Goal: Obtain resource: Download file/media

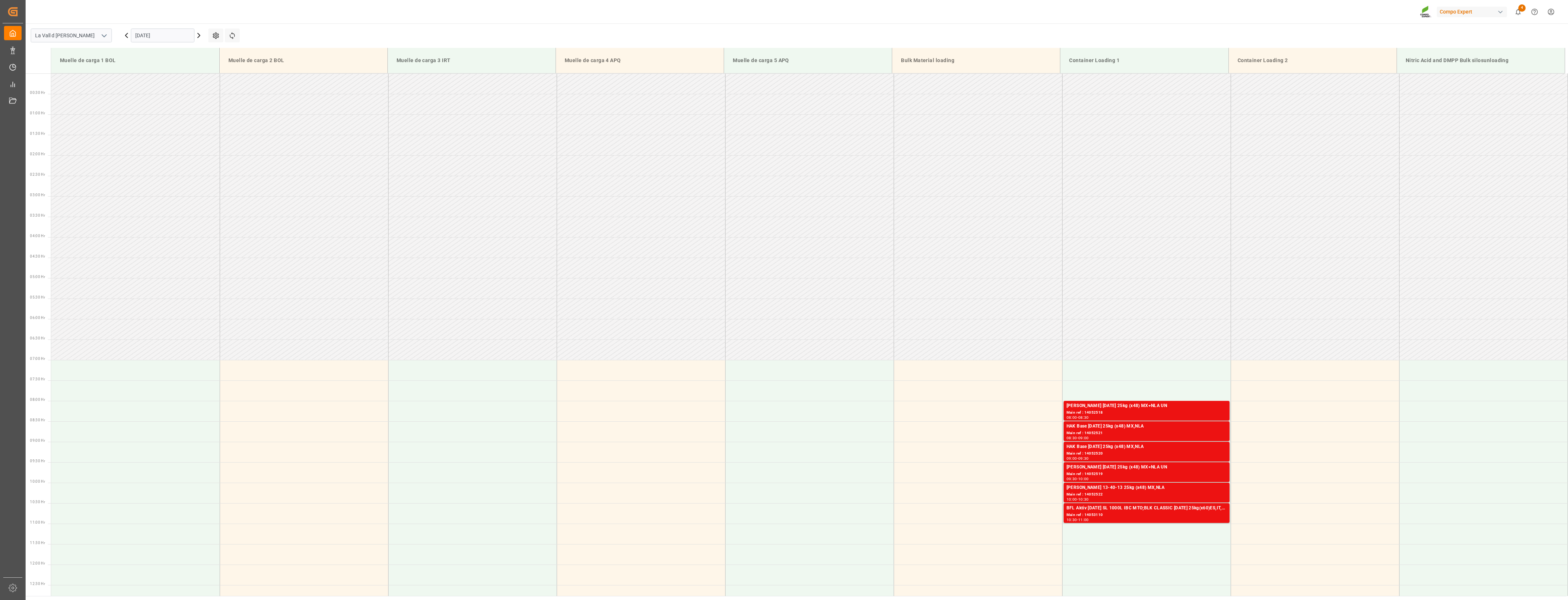
scroll to position [459, 0]
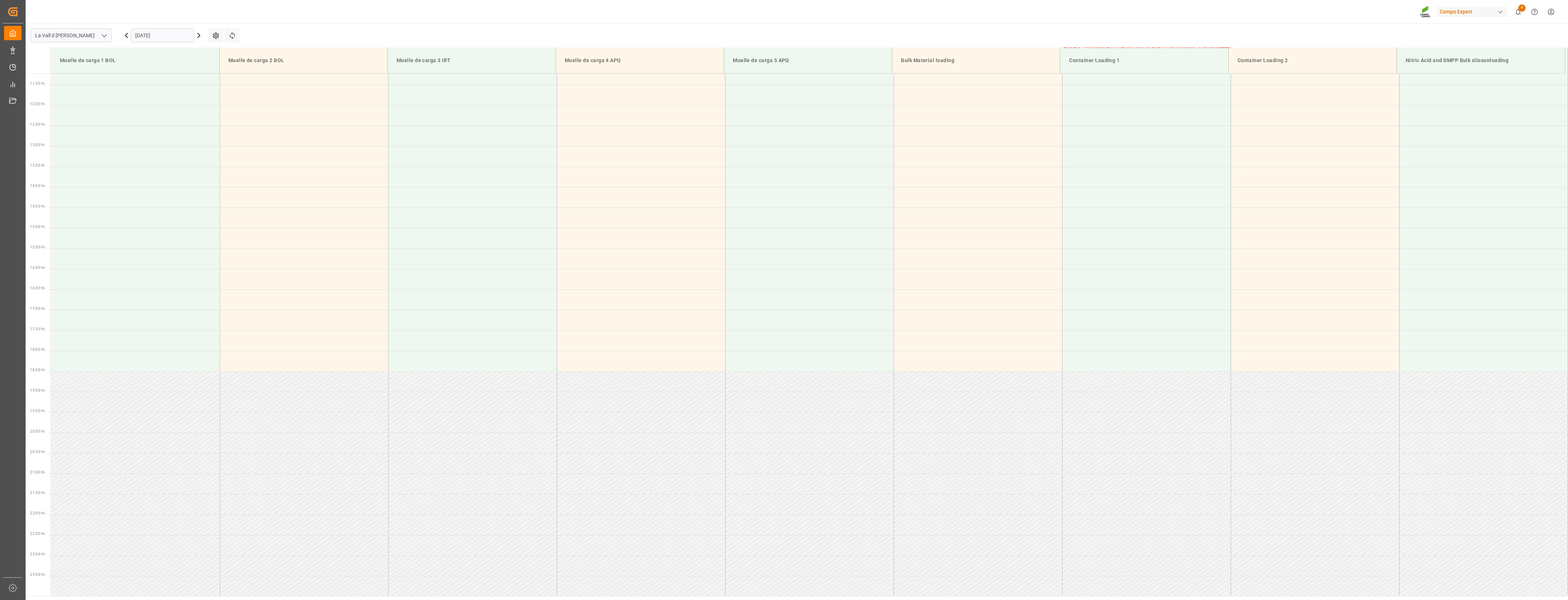
click at [172, 32] on input "[DATE]" at bounding box center [163, 35] width 63 height 14
click at [167, 94] on div "8" at bounding box center [169, 94] width 9 height 9
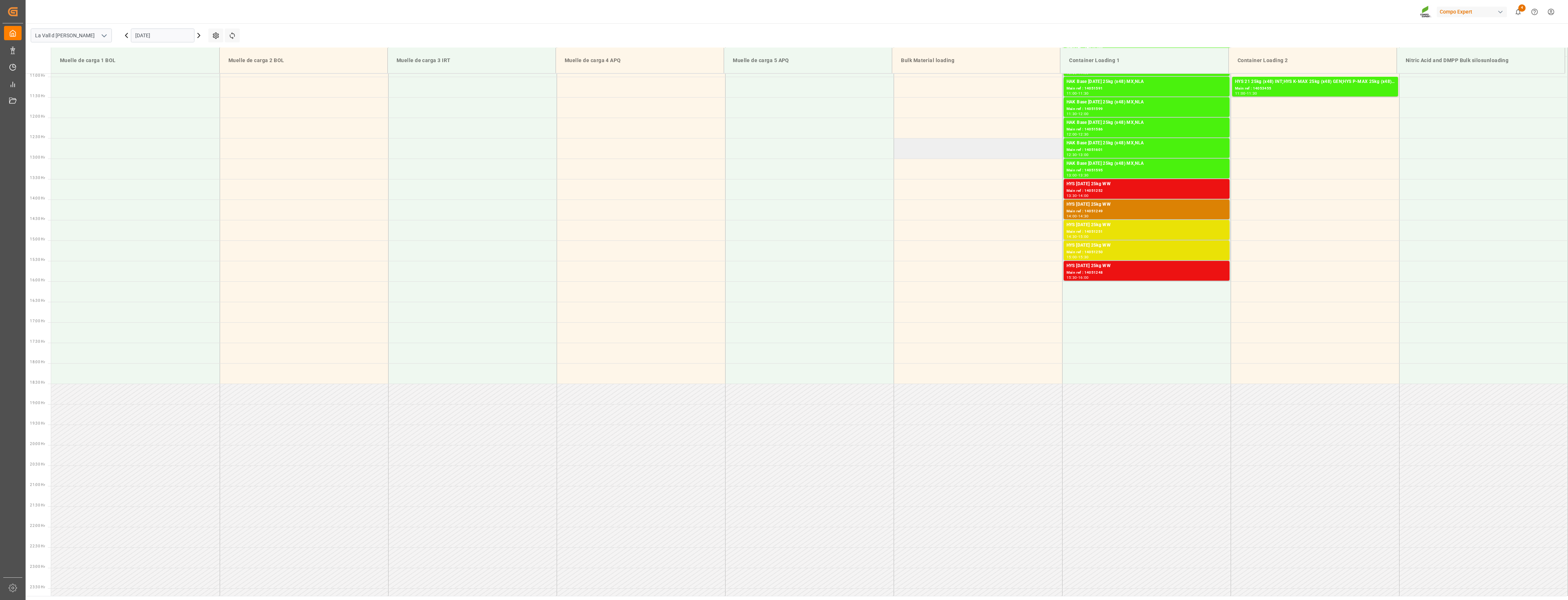
scroll to position [229, 0]
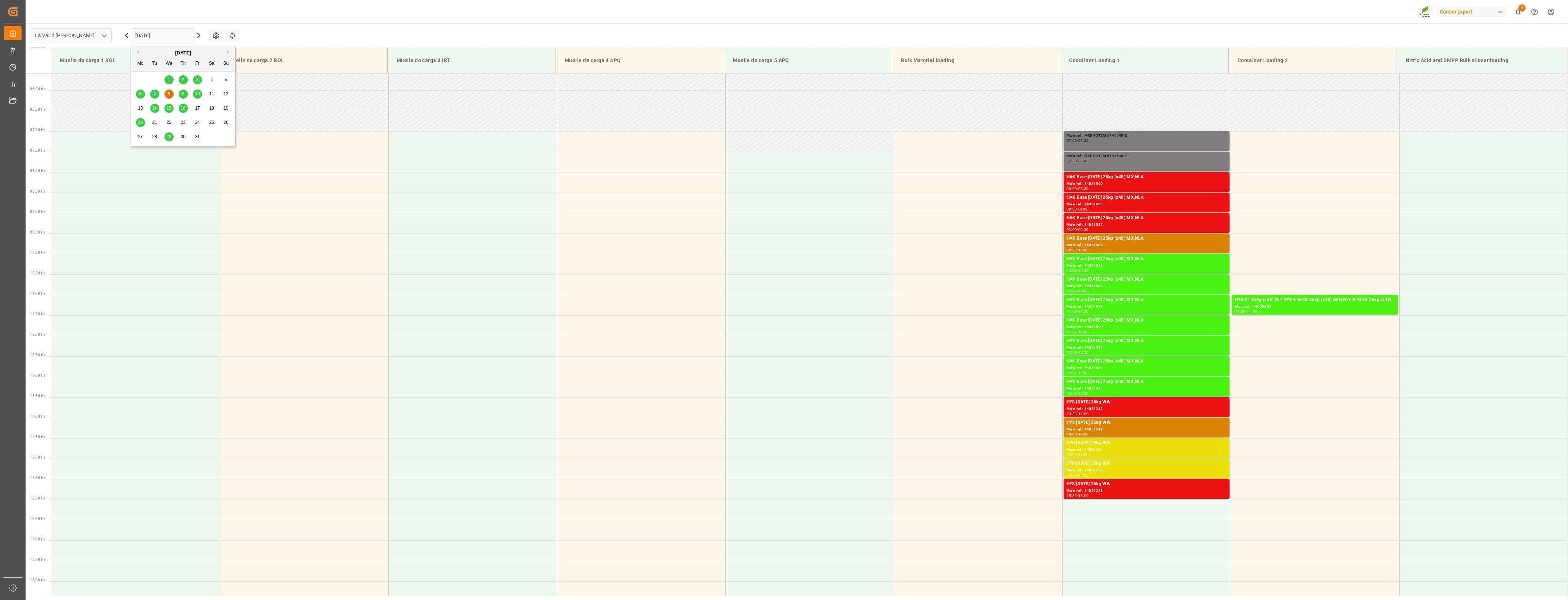
click at [164, 33] on input "[DATE]" at bounding box center [163, 35] width 63 height 14
click at [195, 95] on span "10" at bounding box center [197, 94] width 5 height 5
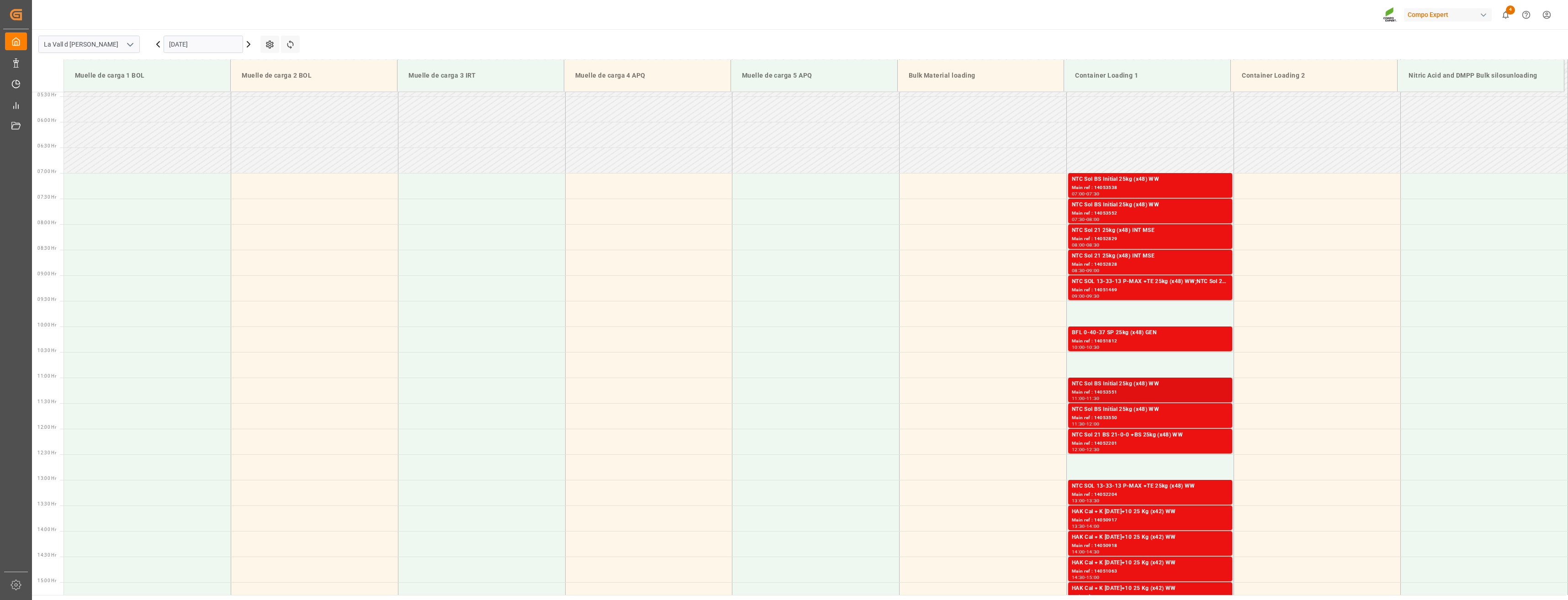
scroll to position [297, 0]
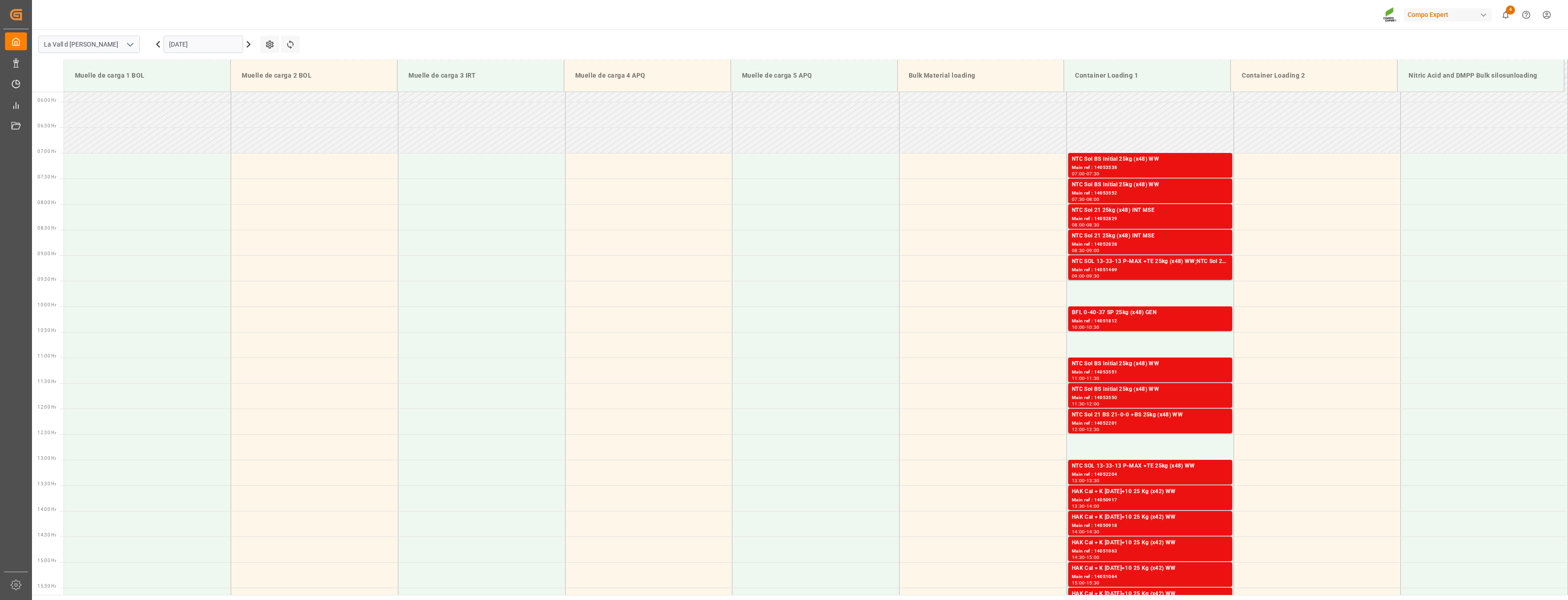
click at [221, 43] on input "[DATE]" at bounding box center [203, 44] width 79 height 17
click at [192, 139] on div "14" at bounding box center [193, 135] width 11 height 11
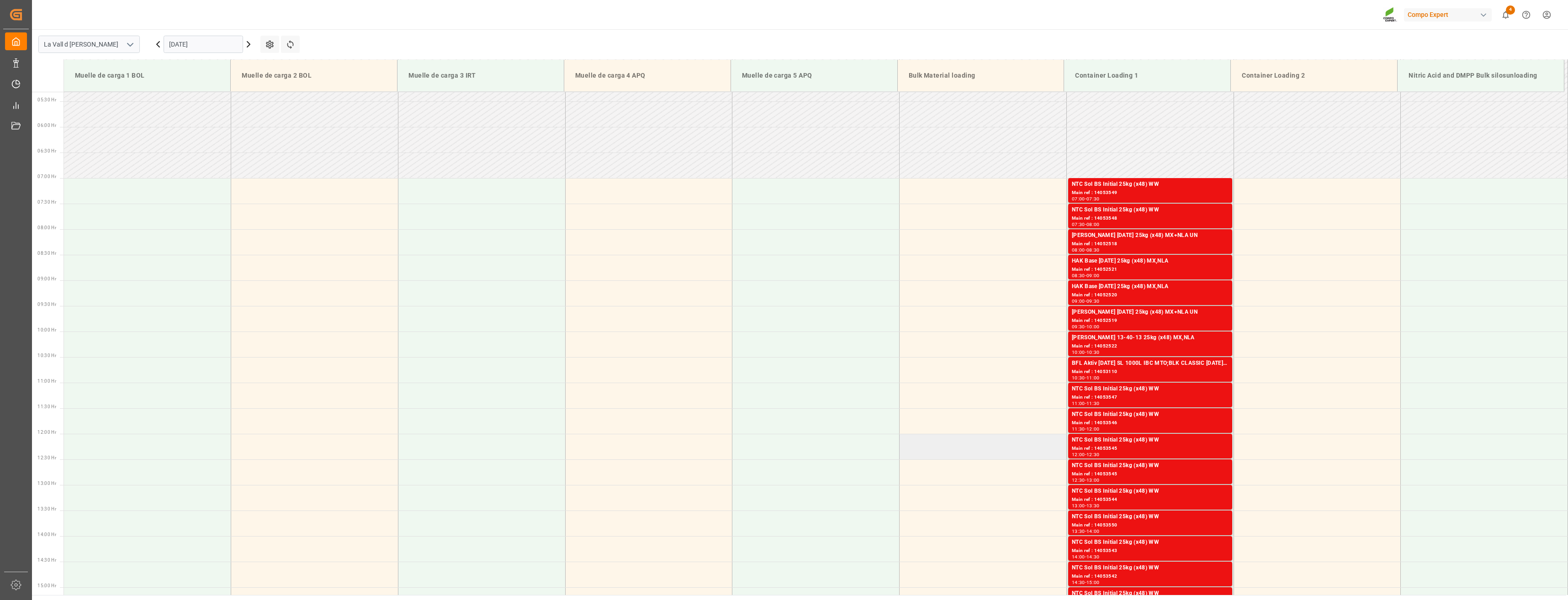
scroll to position [286, 0]
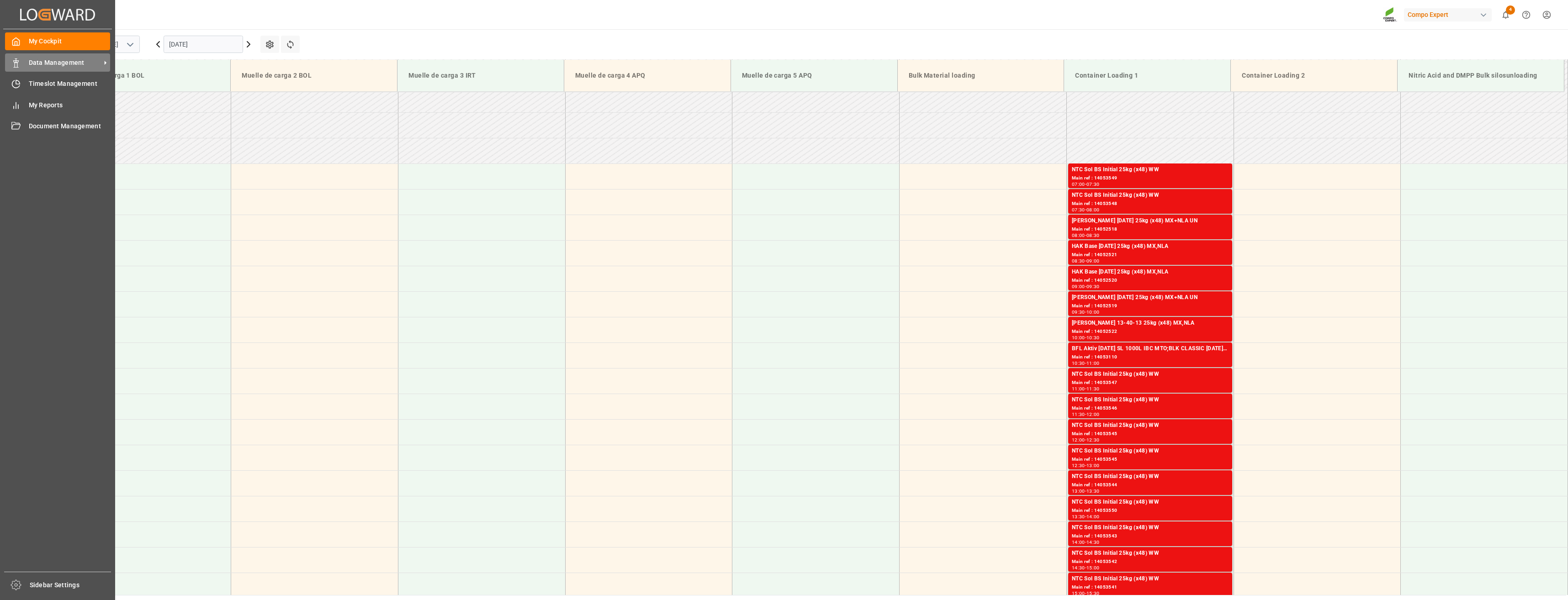
click at [100, 62] on icon at bounding box center [105, 62] width 10 height 10
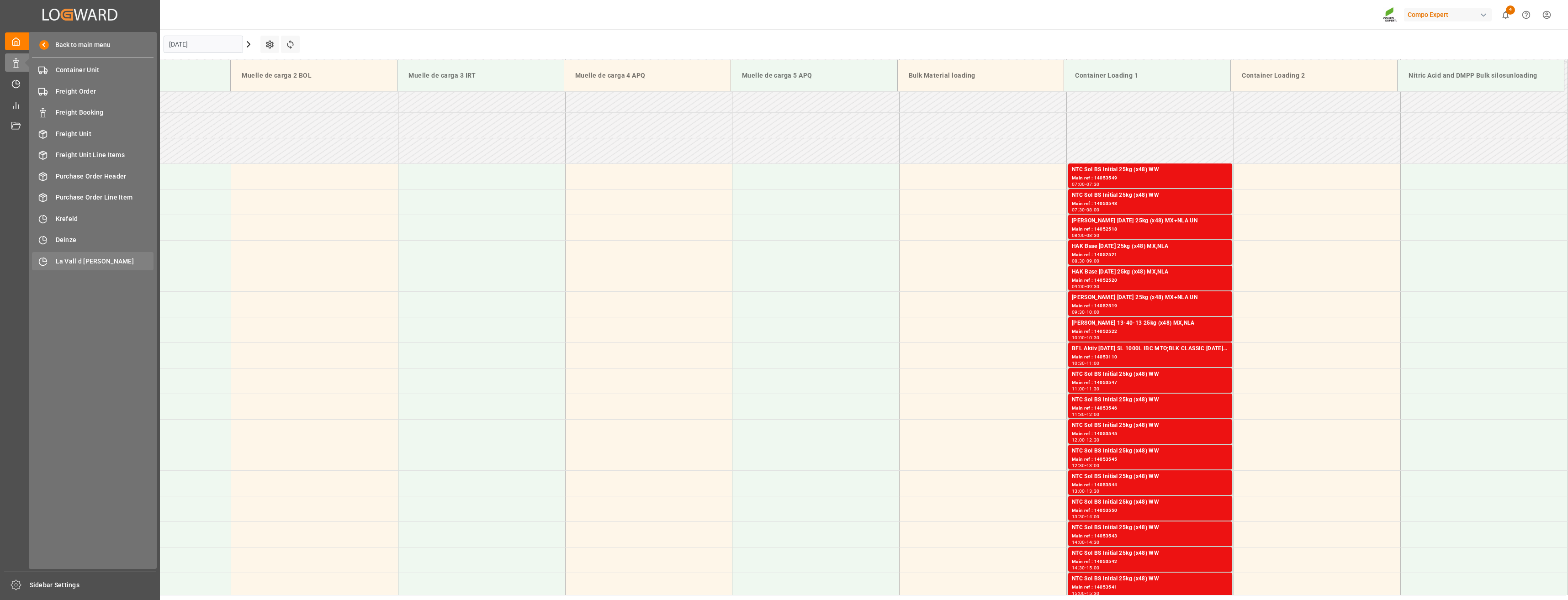
click at [62, 265] on span "La Vall d [PERSON_NAME]" at bounding box center [104, 261] width 98 height 10
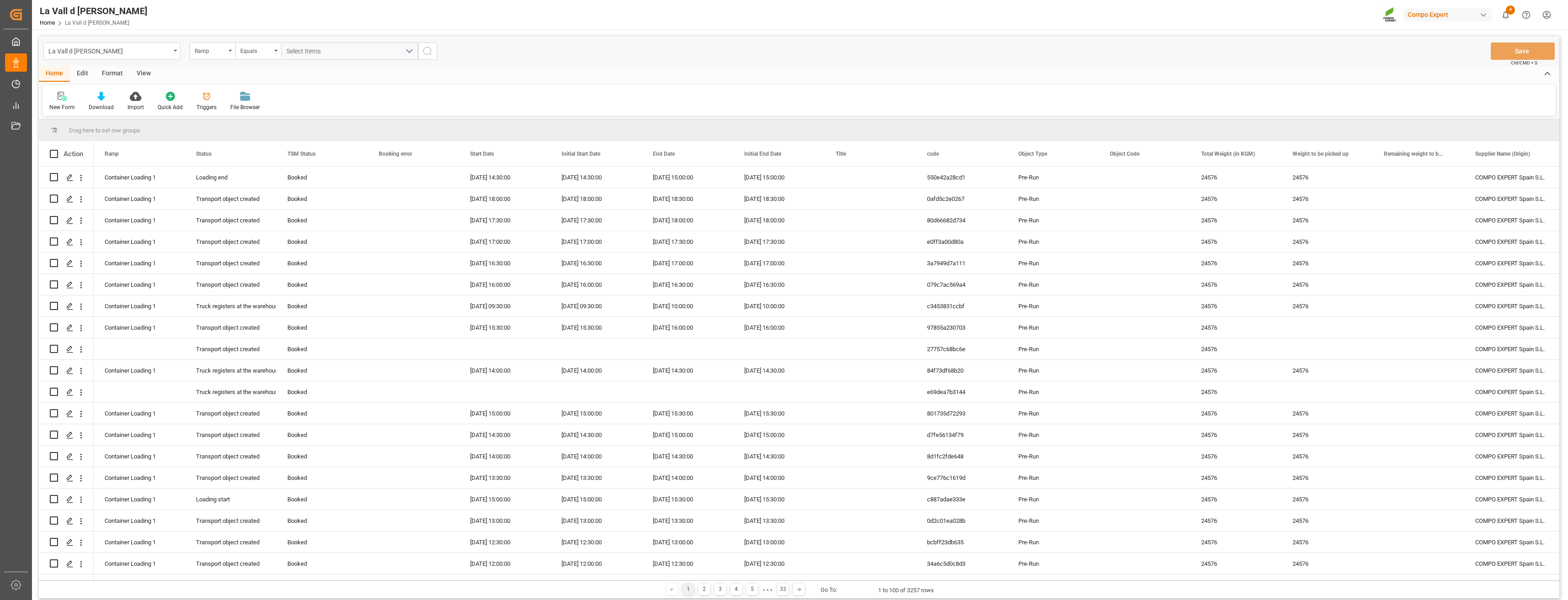
click at [138, 72] on div "View" at bounding box center [144, 74] width 28 height 15
click at [53, 99] on div at bounding box center [58, 96] width 17 height 10
click at [81, 167] on div "Pedidos por país_1" at bounding box center [94, 167] width 80 height 10
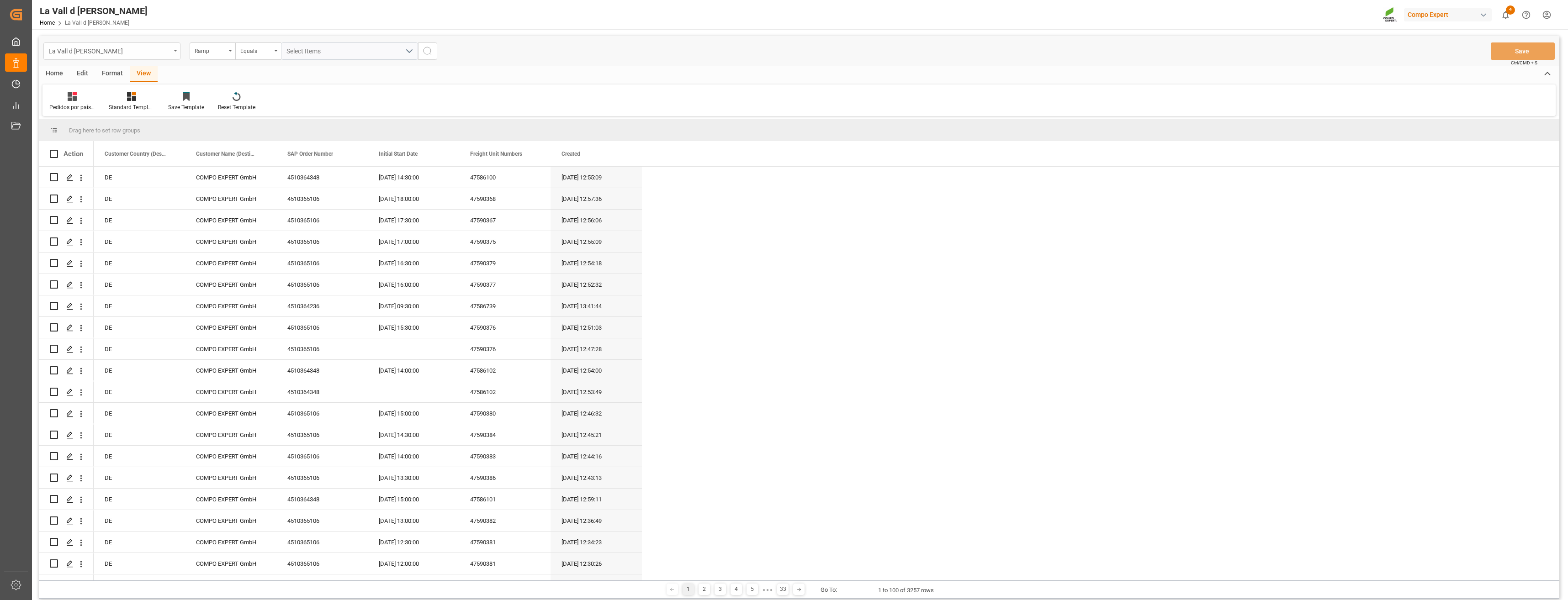
click at [177, 52] on div "La Vall d [PERSON_NAME]" at bounding box center [112, 51] width 137 height 17
click at [97, 67] on input "text" at bounding box center [111, 71] width 129 height 14
type input "con"
click at [117, 88] on div "Container Unit" at bounding box center [112, 93] width 136 height 19
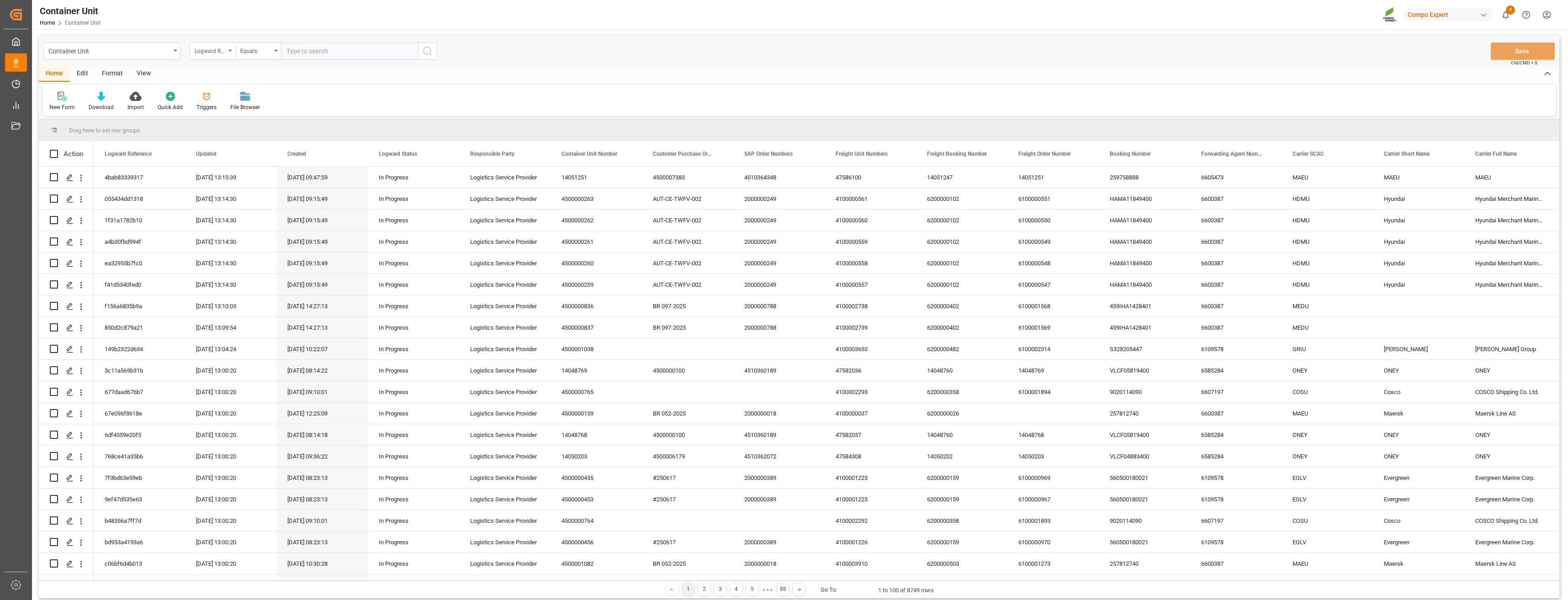
click at [228, 52] on div "Logward Reference" at bounding box center [212, 51] width 46 height 17
type input "sap"
click at [226, 95] on div "SAP Order Numbers" at bounding box center [258, 93] width 136 height 19
click at [275, 50] on icon "open menu" at bounding box center [275, 50] width 4 height 2
click at [252, 114] on div "Fuzzy search" at bounding box center [304, 112] width 136 height 19
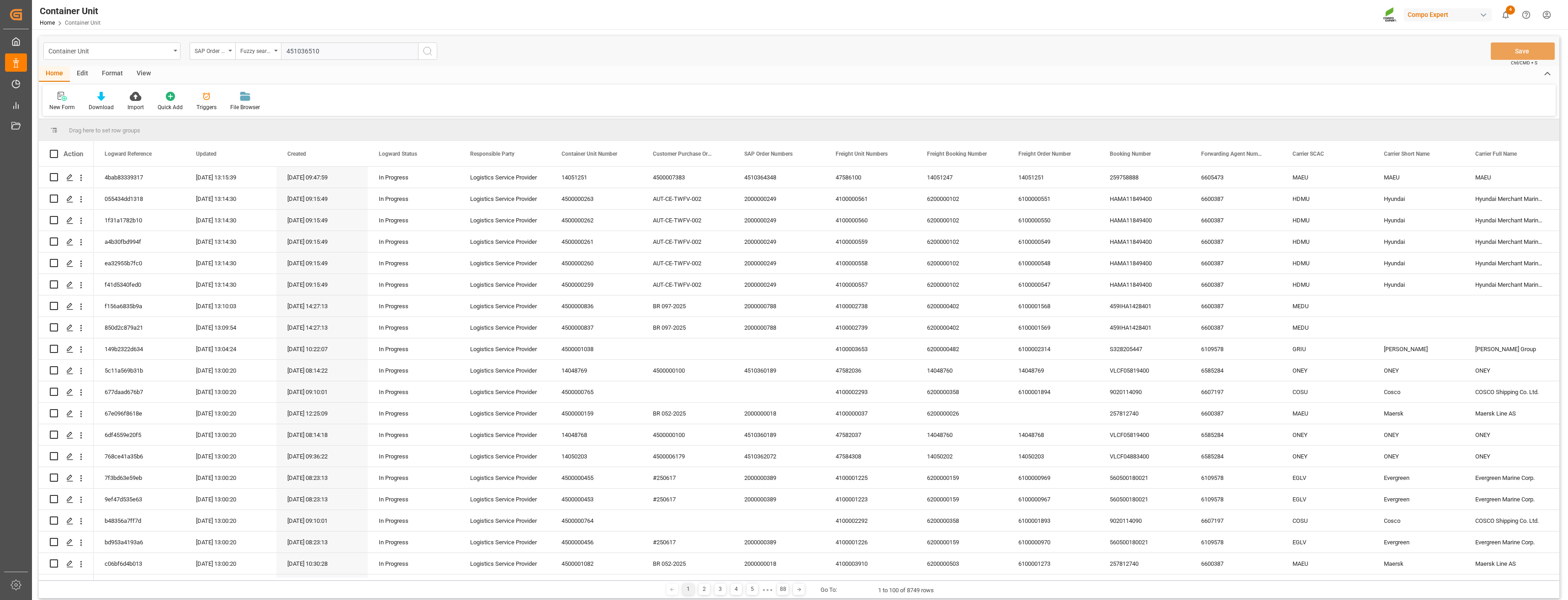
type input "4510365106"
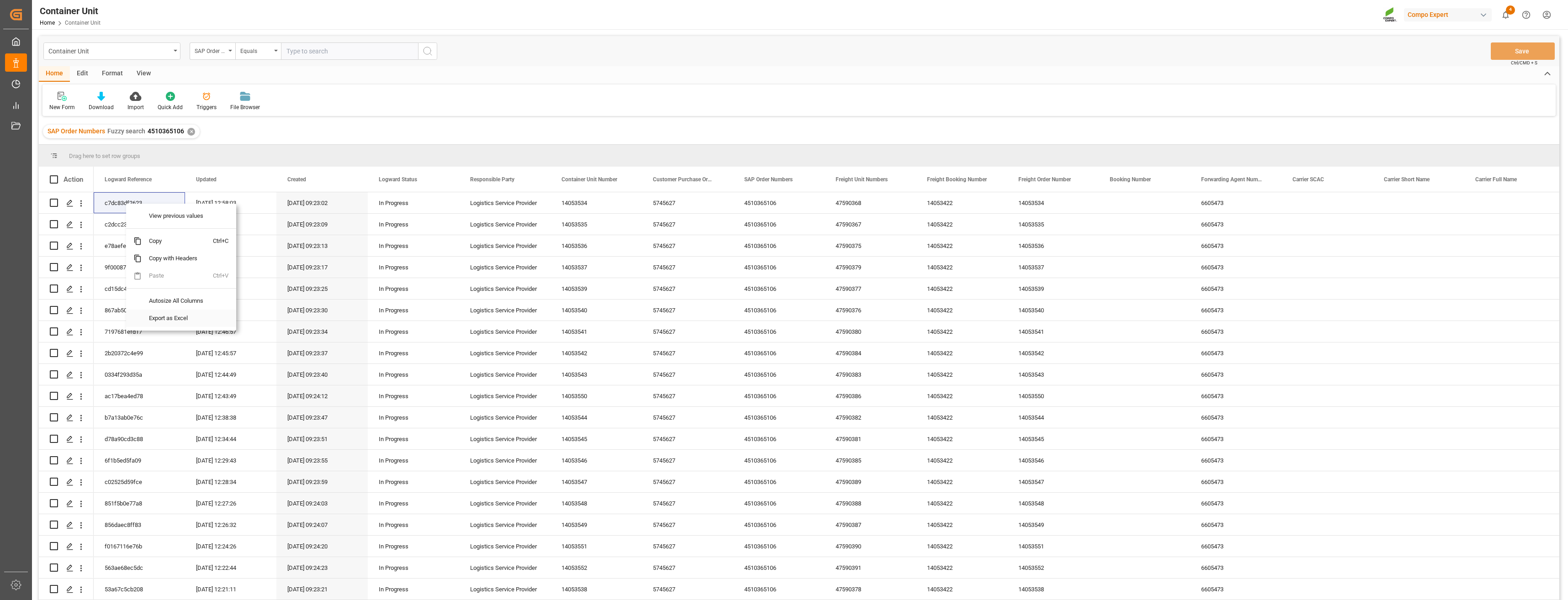
click at [159, 315] on span "Export as Excel" at bounding box center [177, 318] width 72 height 17
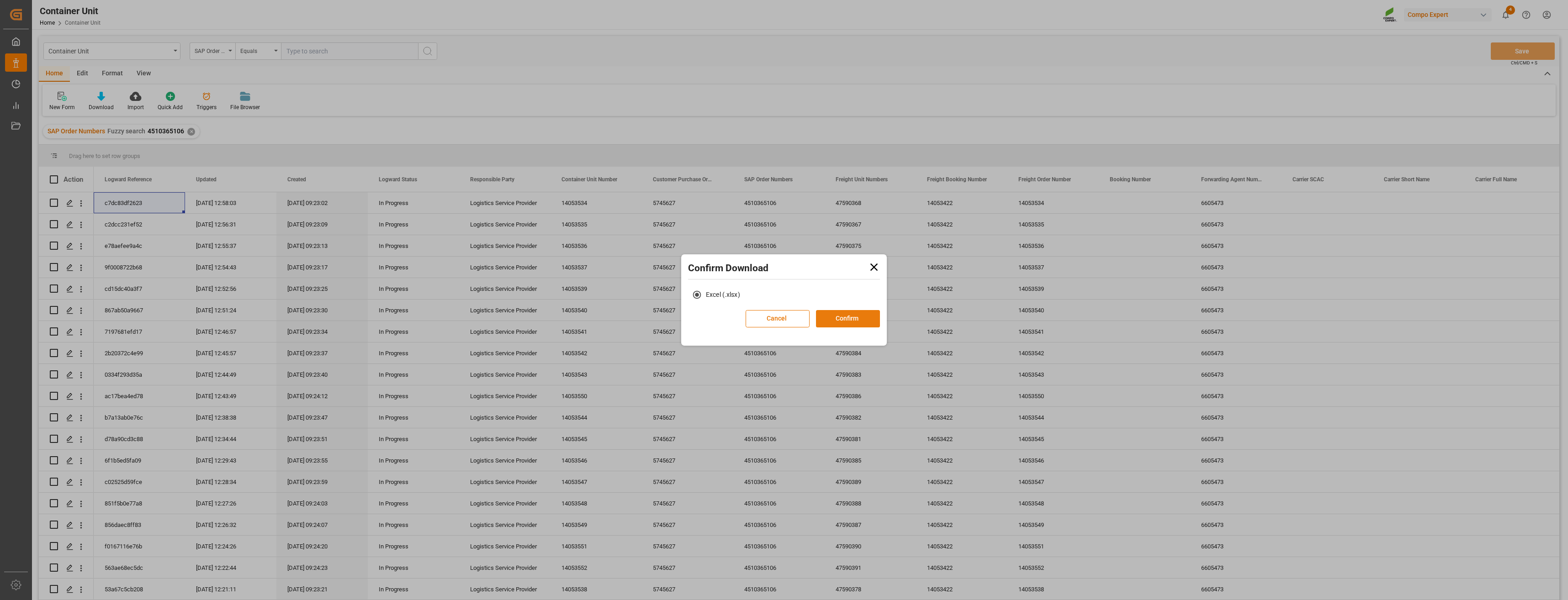
click at [854, 319] on button "Confirm" at bounding box center [848, 319] width 64 height 17
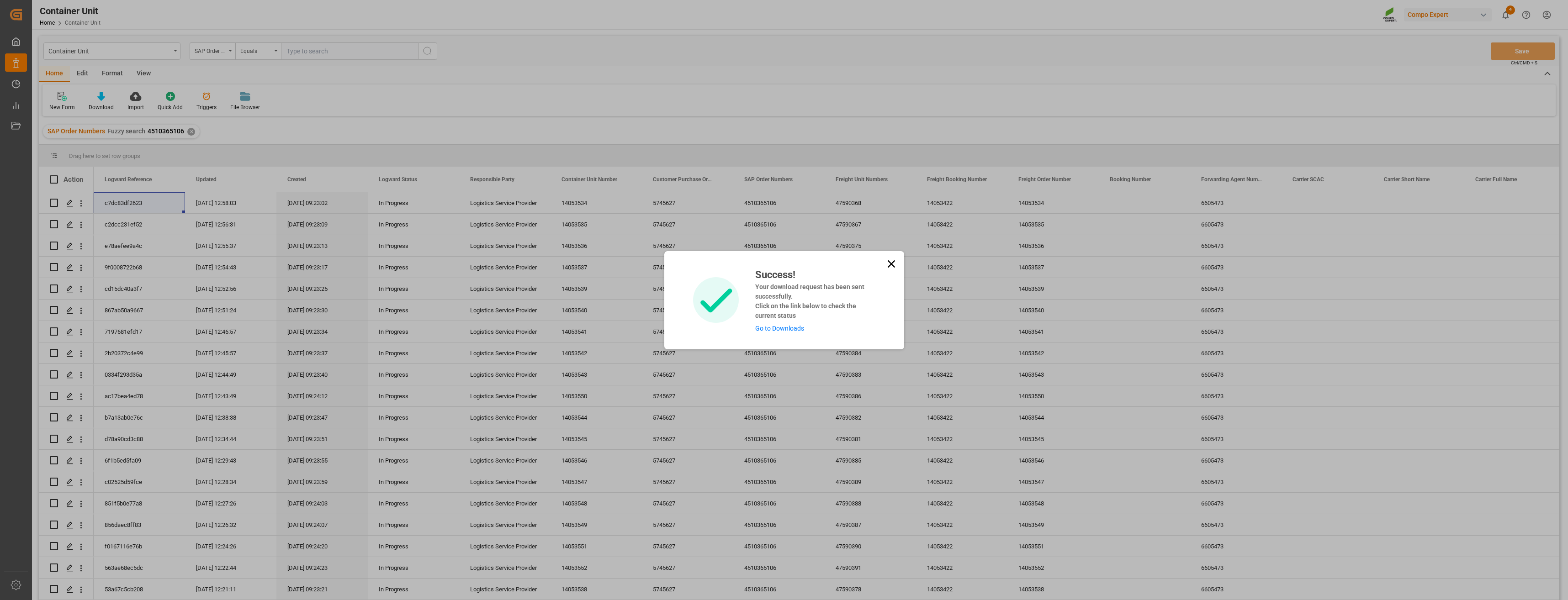
click at [770, 331] on link "Go to Downloads" at bounding box center [780, 329] width 49 height 8
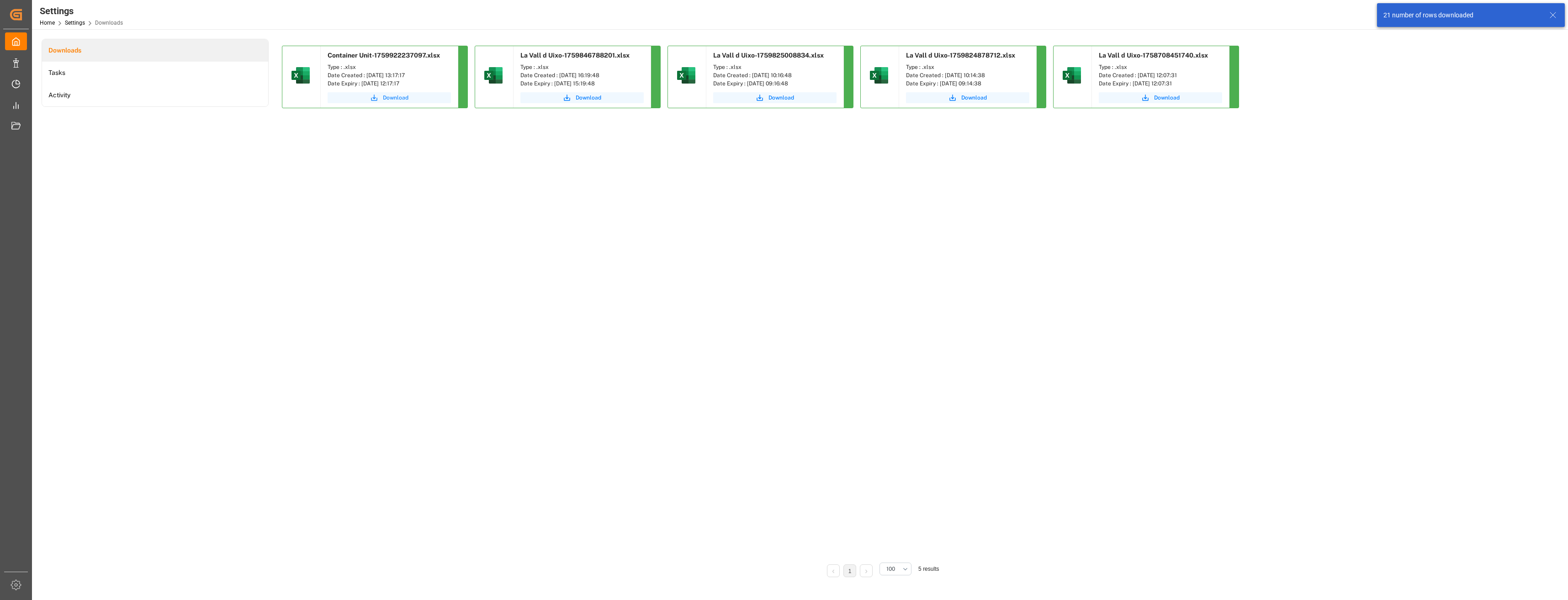
click at [400, 102] on button "Download" at bounding box center [390, 97] width 123 height 11
click at [398, 365] on div "Container Unit-1759922237097.xlsx Type : .xlsx Date Created : [DATE] 13:17:17 D…" at bounding box center [880, 300] width 1198 height 509
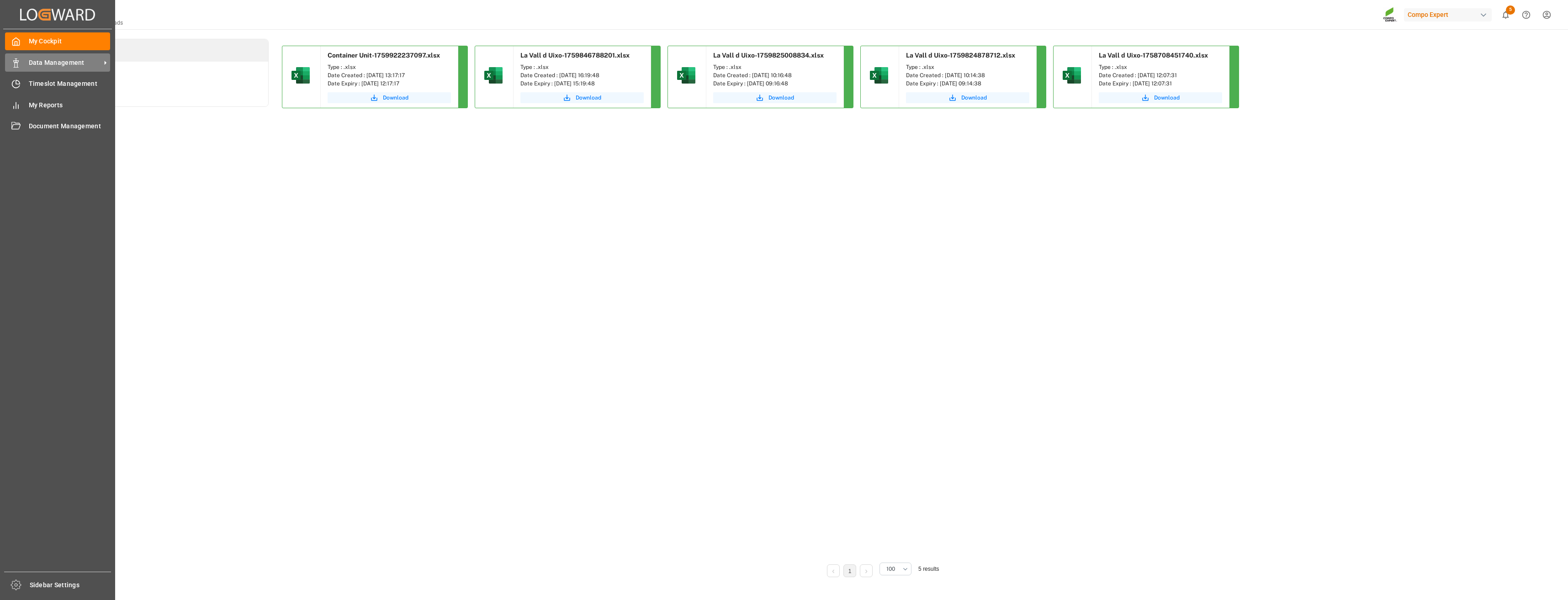
click at [22, 65] on div "Data Management Data Management" at bounding box center [58, 62] width 105 height 17
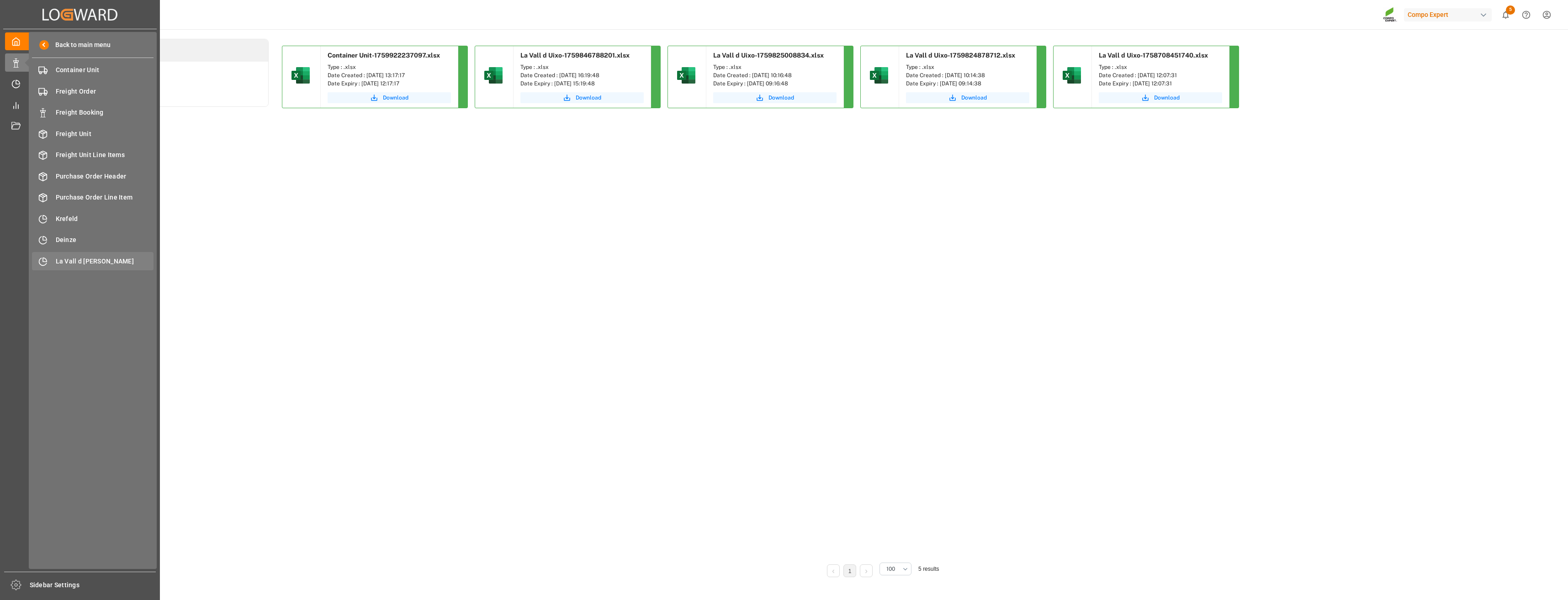
click at [81, 262] on span "La Vall d [PERSON_NAME]" at bounding box center [104, 261] width 98 height 10
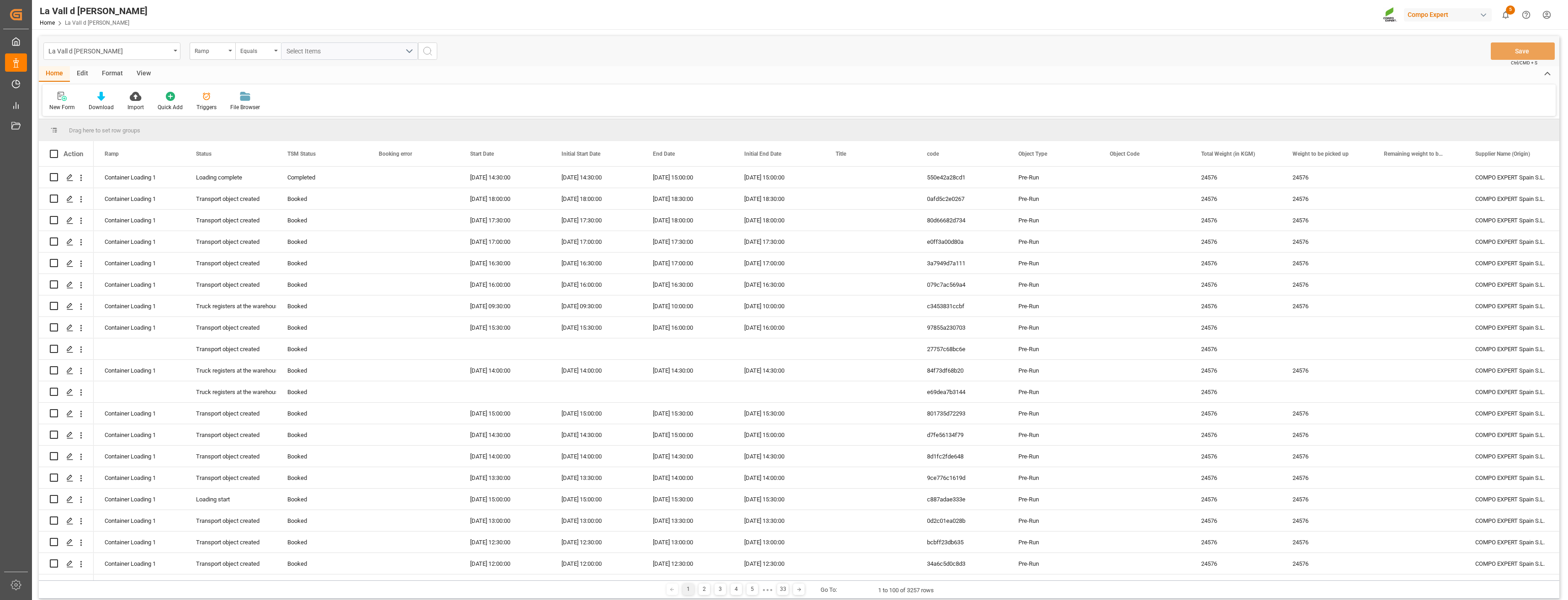
click at [145, 73] on div "View" at bounding box center [144, 74] width 28 height 15
click at [62, 103] on div "Default" at bounding box center [58, 101] width 31 height 20
click at [70, 186] on div "Contenedores" at bounding box center [94, 185] width 80 height 10
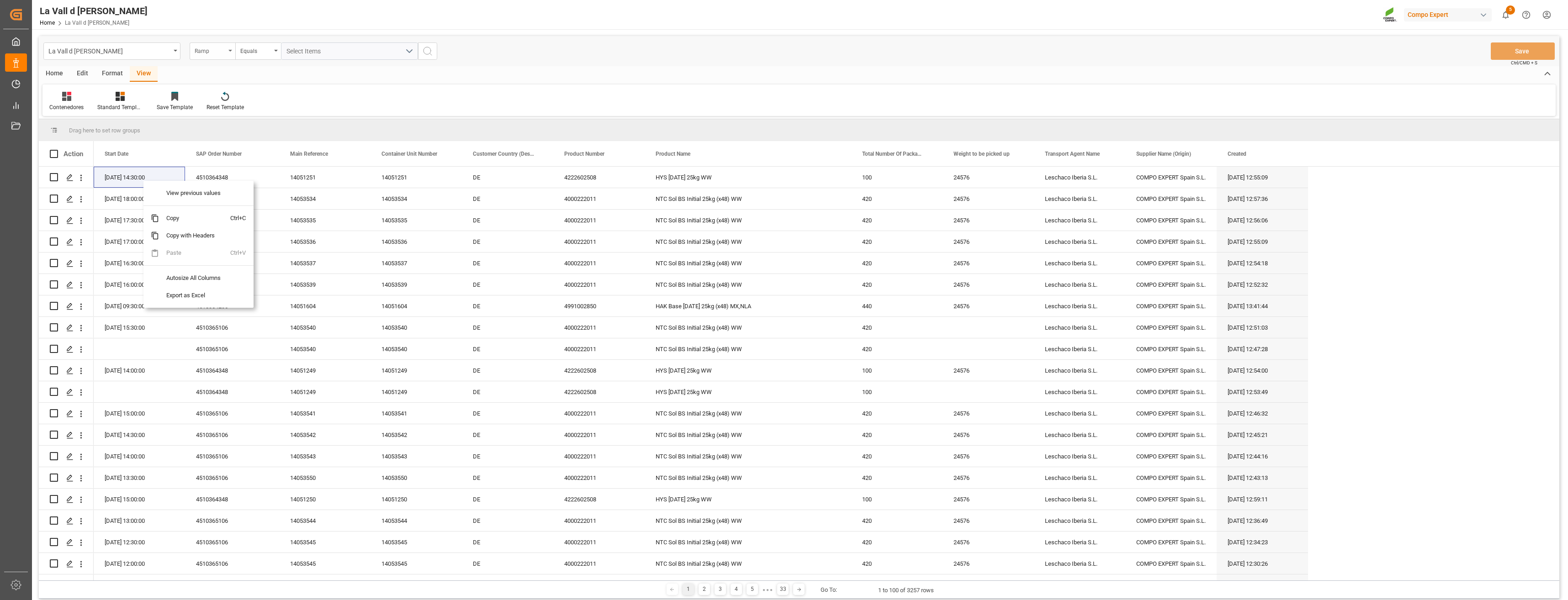
click at [226, 54] on div "Ramp" at bounding box center [212, 51] width 46 height 17
type input "sap"
click at [224, 91] on div "SAP Order Number" at bounding box center [258, 93] width 136 height 19
click at [275, 54] on div "Equals" at bounding box center [258, 51] width 46 height 17
click at [278, 116] on div "Fuzzy search" at bounding box center [304, 112] width 136 height 19
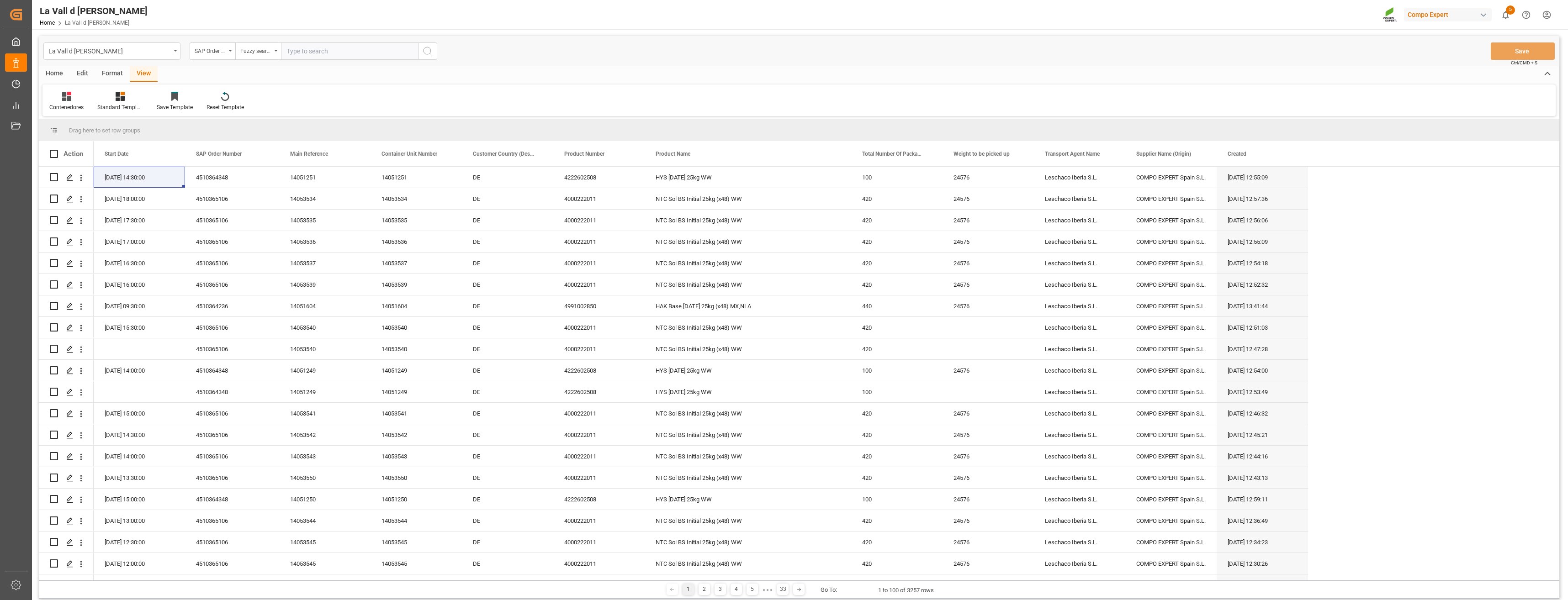
click at [313, 53] on input "text" at bounding box center [349, 51] width 137 height 17
type input "4510365106"
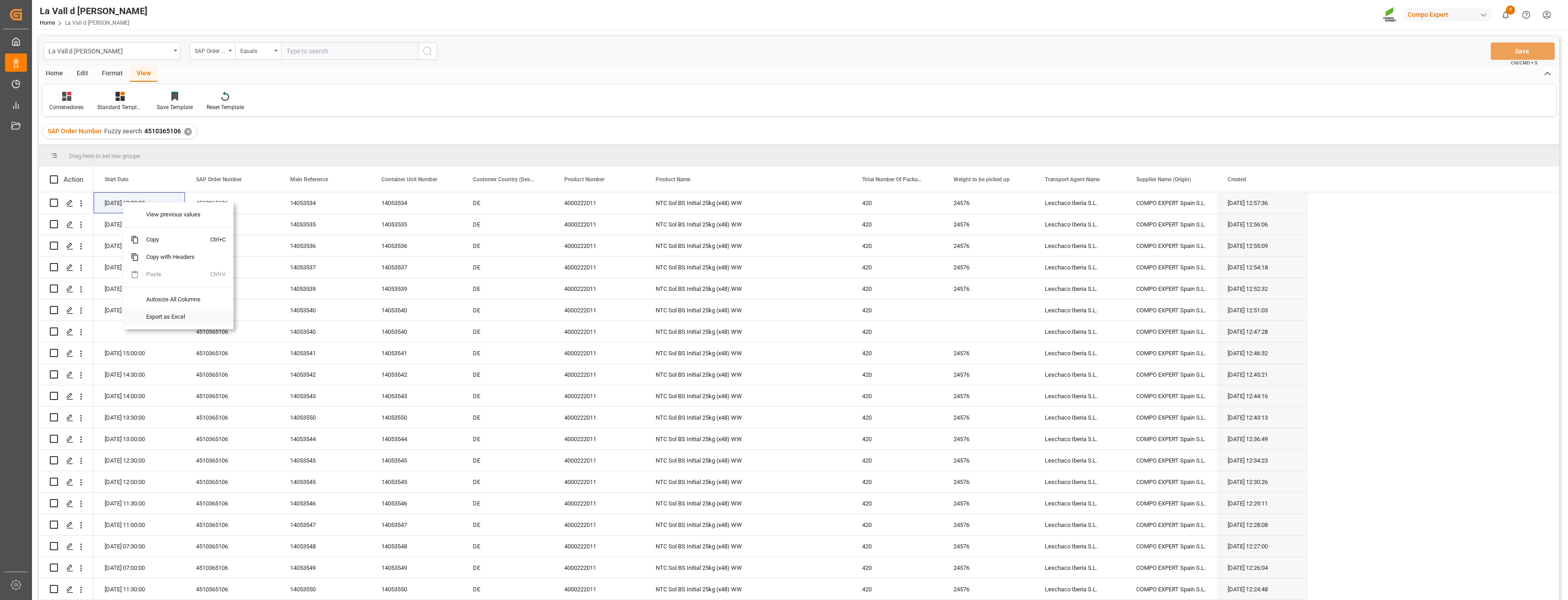
click at [161, 318] on span "Export as Excel" at bounding box center [175, 316] width 72 height 17
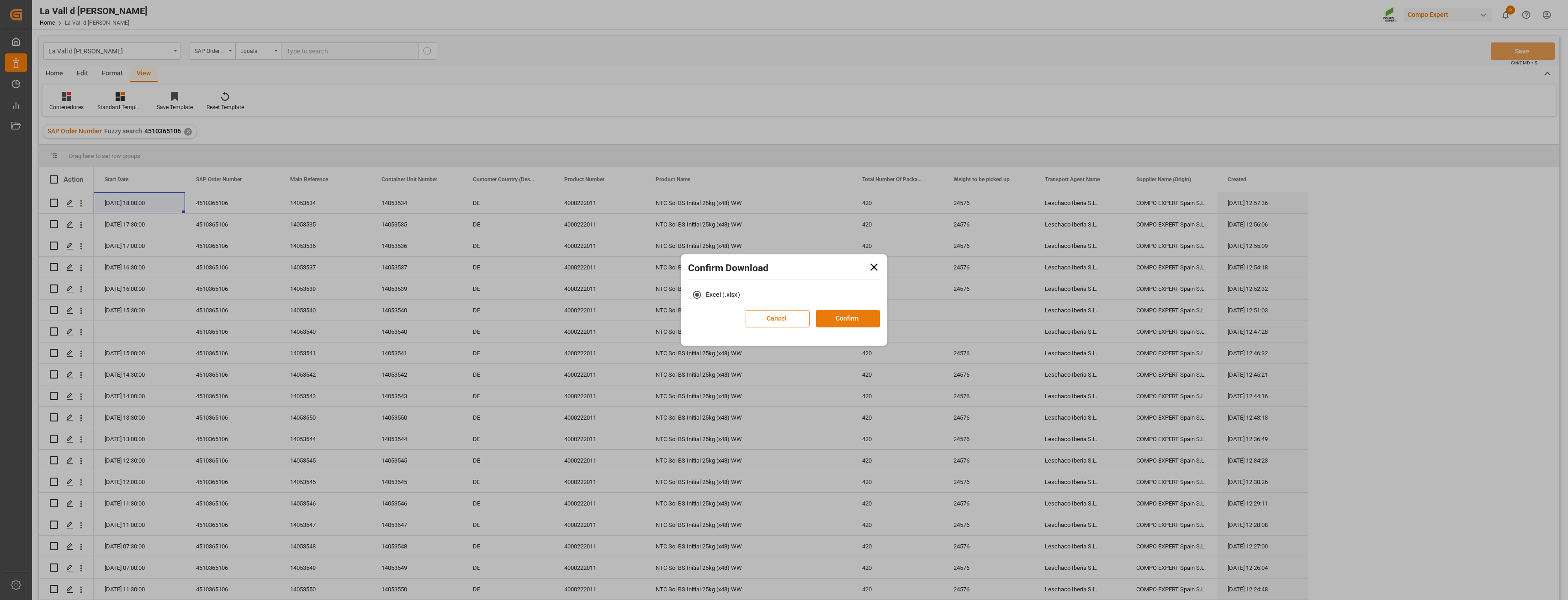
click at [861, 322] on button "Confirm" at bounding box center [848, 319] width 64 height 17
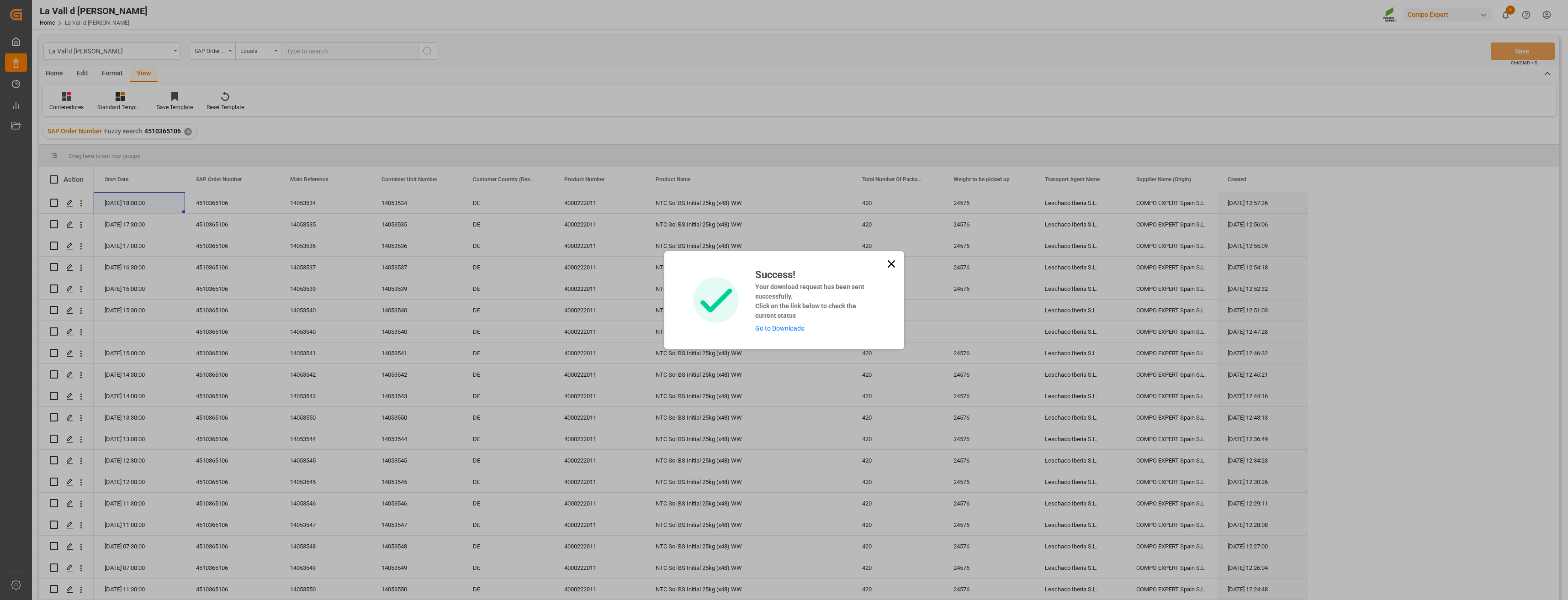
click at [781, 335] on div "Success! Your download request has been sent successfully. Click on the link be…" at bounding box center [784, 300] width 240 height 98
click at [783, 328] on link "Go to Downloads" at bounding box center [780, 329] width 49 height 8
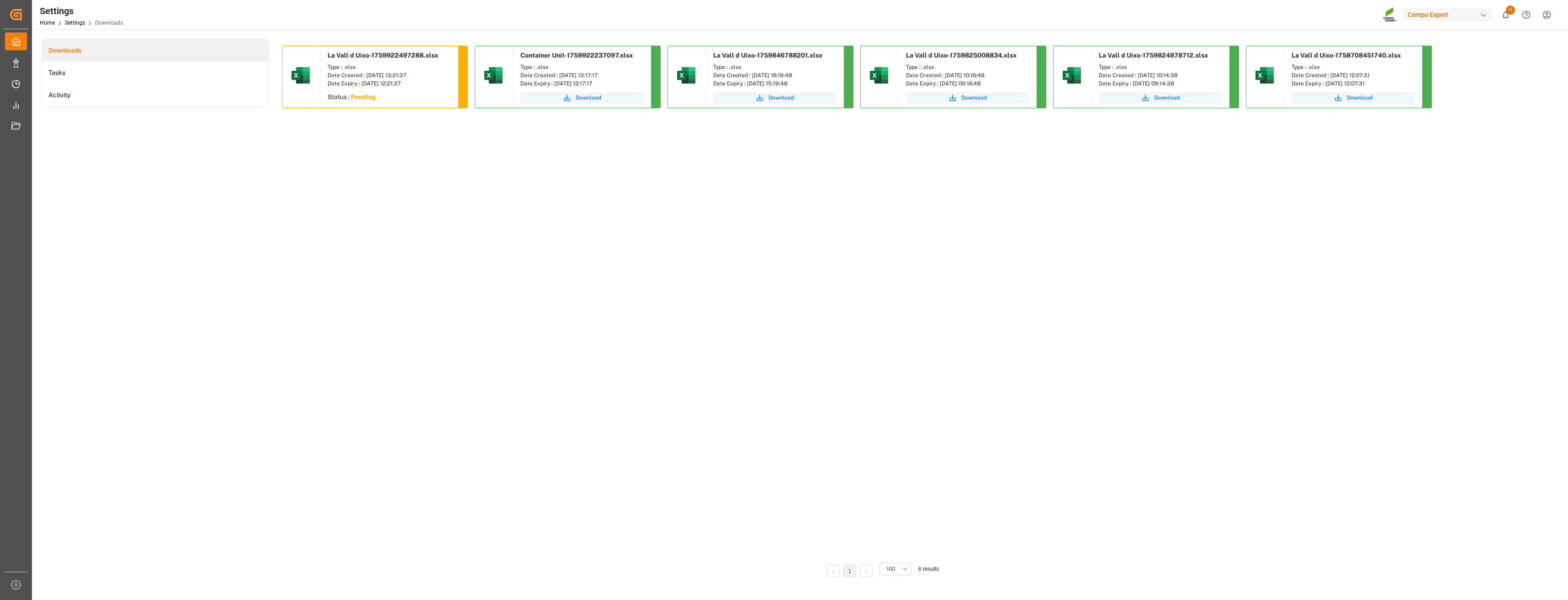
click at [842, 314] on div "La Vall d Uixo-1759922497288.xlsx Type : .xlsx Date Created : [DATE] 13:21:37 D…" at bounding box center [880, 300] width 1198 height 509
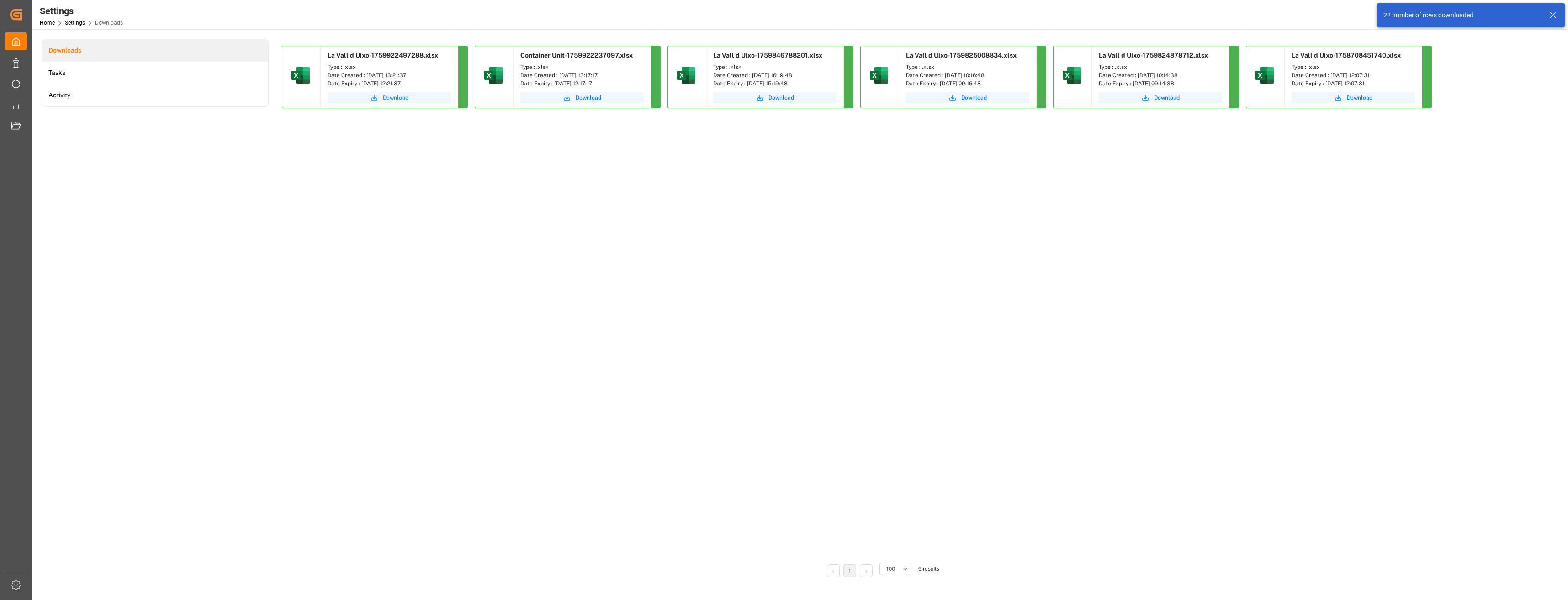
click at [390, 97] on span "Download" at bounding box center [396, 97] width 26 height 8
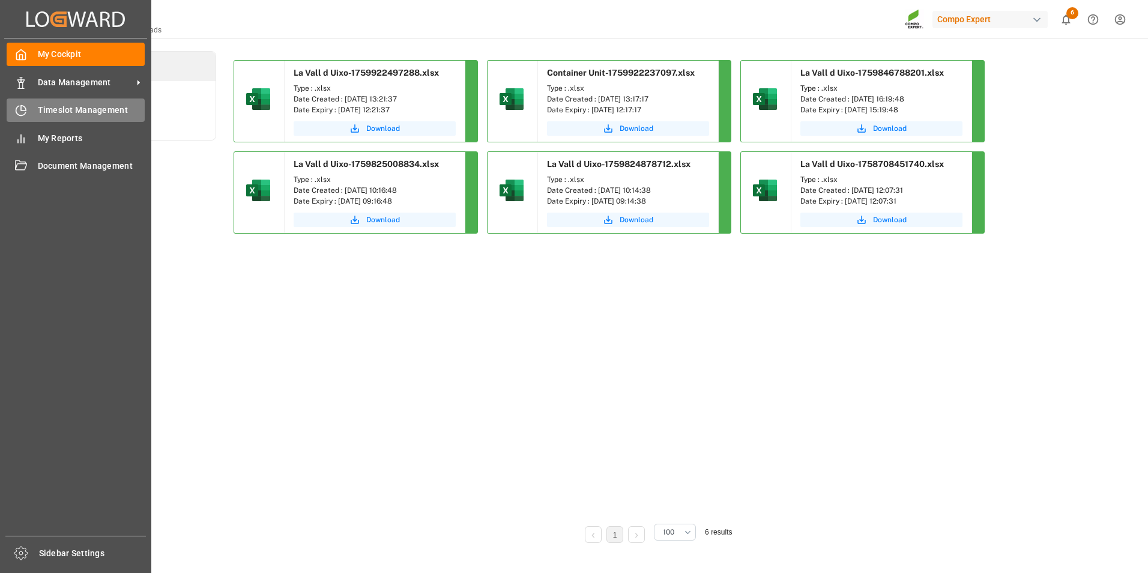
click at [43, 116] on span "Timeslot Management" at bounding box center [91, 110] width 107 height 13
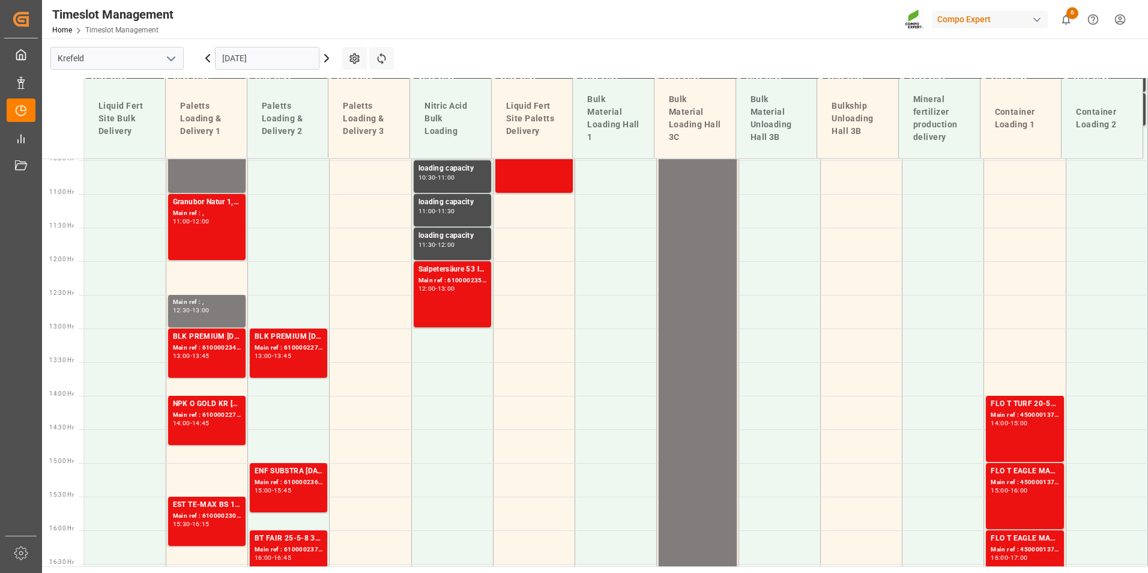
scroll to position [837, 0]
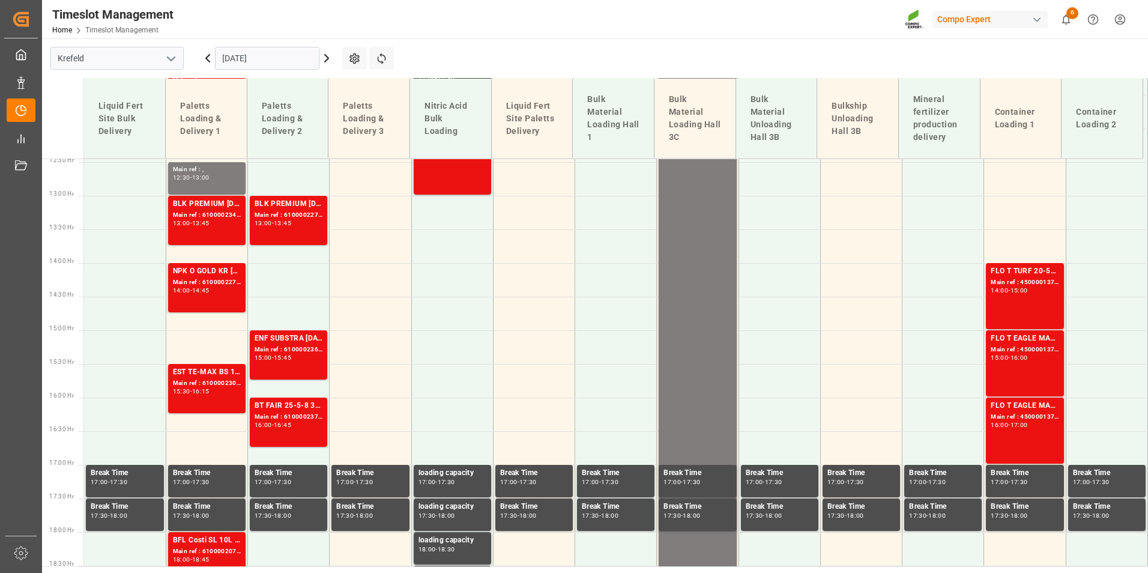
click at [265, 52] on input "[DATE]" at bounding box center [267, 58] width 104 height 23
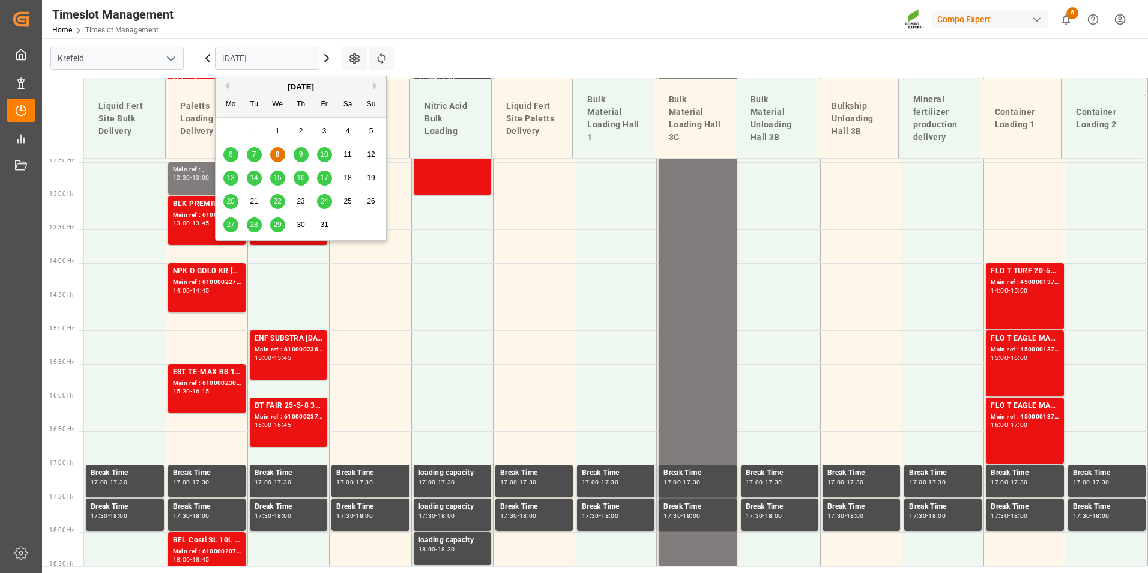
click at [321, 156] on span "10" at bounding box center [324, 154] width 8 height 8
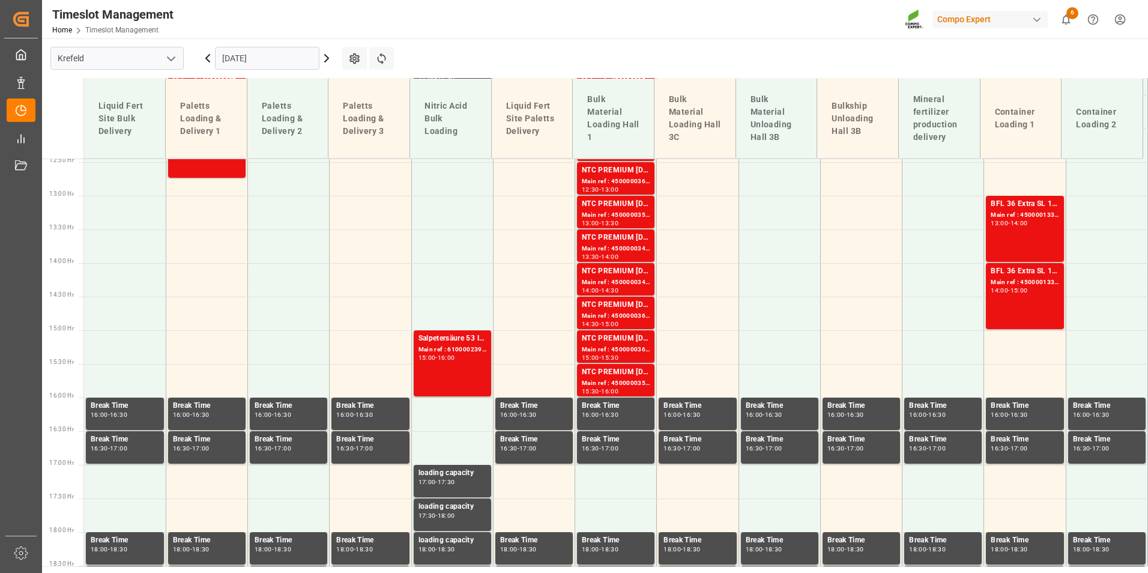
click at [170, 63] on icon "open menu" at bounding box center [171, 59] width 14 height 14
click at [80, 146] on div "La Vall d [PERSON_NAME]" at bounding box center [117, 138] width 132 height 27
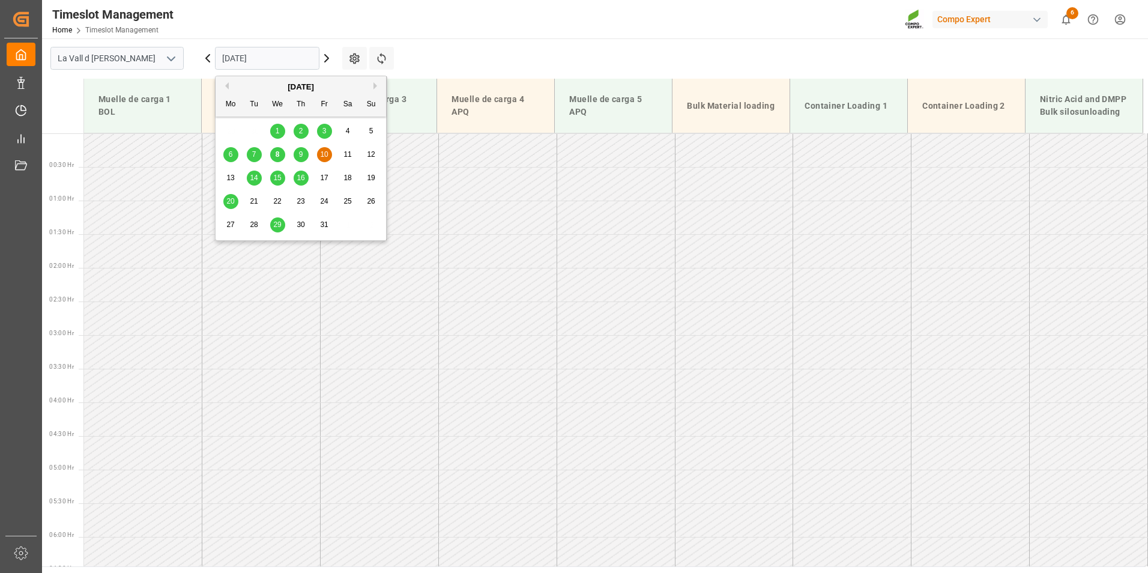
click at [253, 55] on input "[DATE]" at bounding box center [267, 58] width 104 height 23
click at [258, 177] on div "14" at bounding box center [254, 178] width 15 height 14
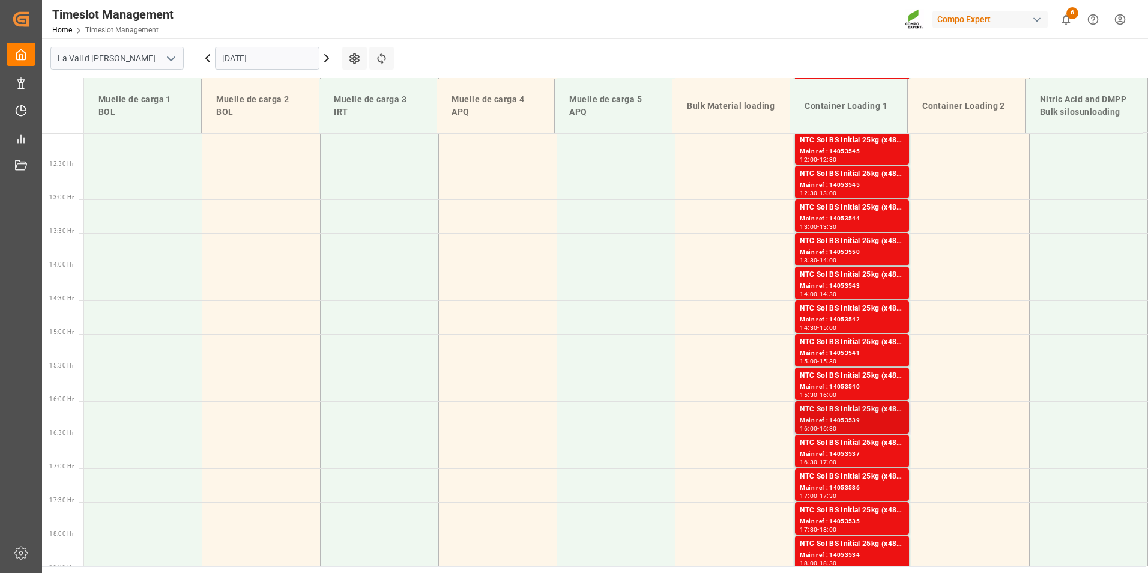
scroll to position [868, 0]
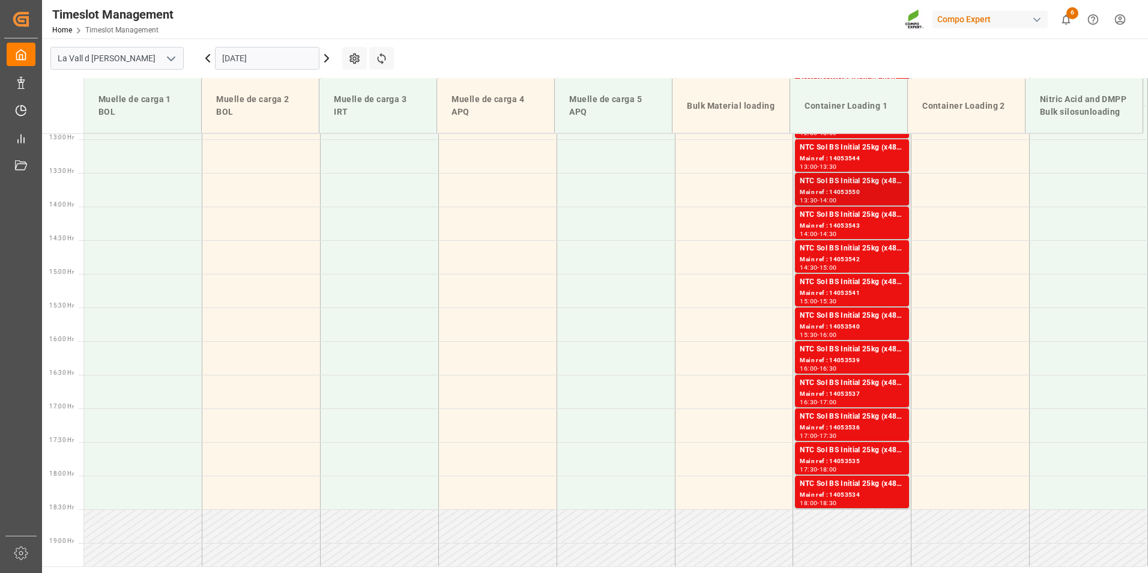
click at [835, 180] on div "NTC Sol BS Initial 25kg (x48) WW" at bounding box center [852, 181] width 104 height 12
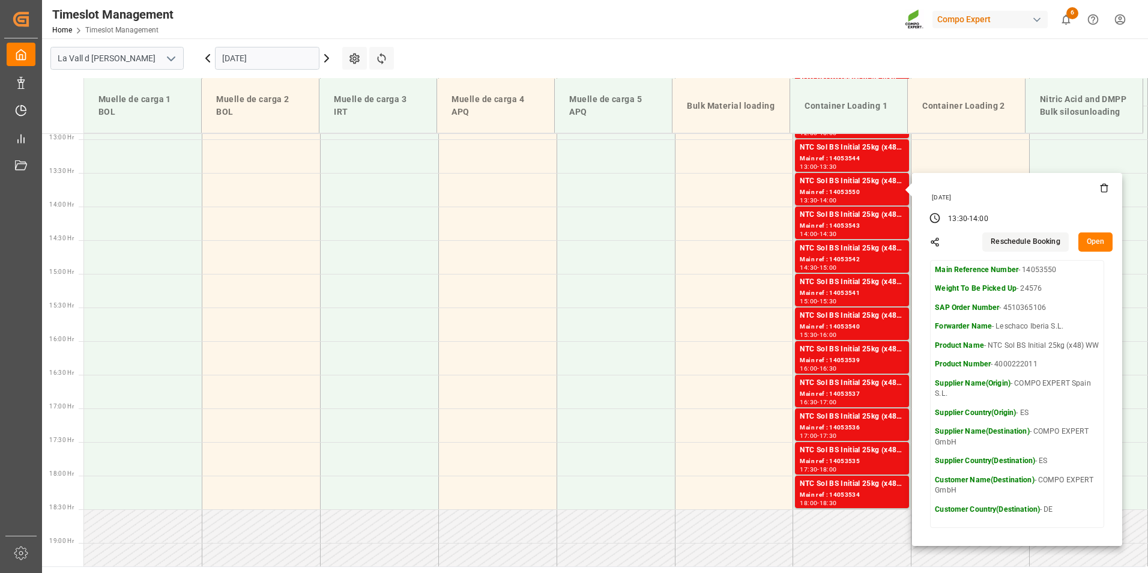
click at [1104, 192] on icon at bounding box center [1104, 189] width 5 height 7
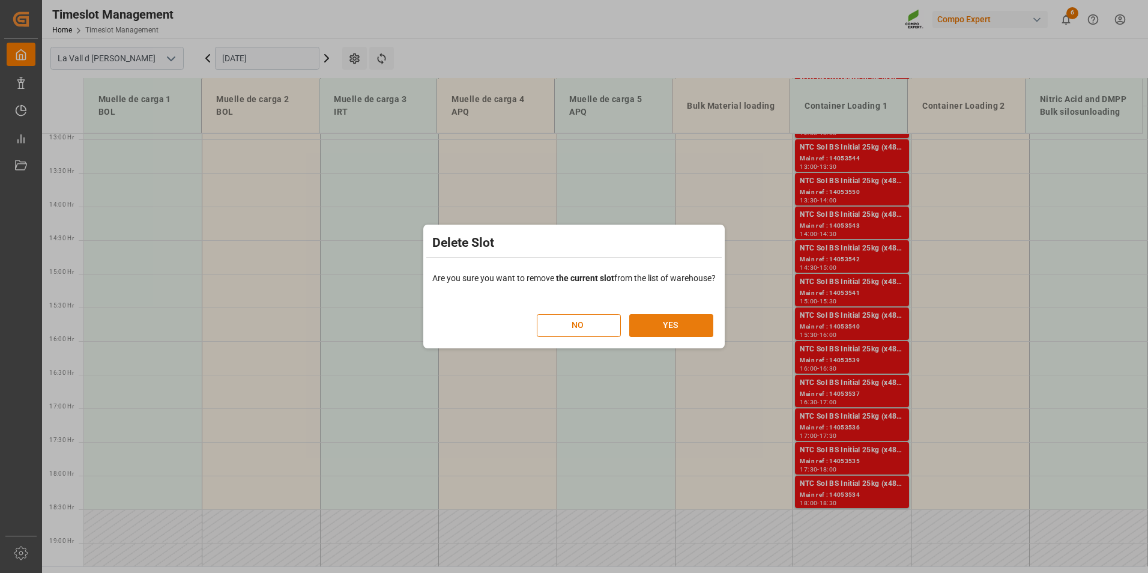
click at [685, 326] on button "YES" at bounding box center [671, 325] width 84 height 23
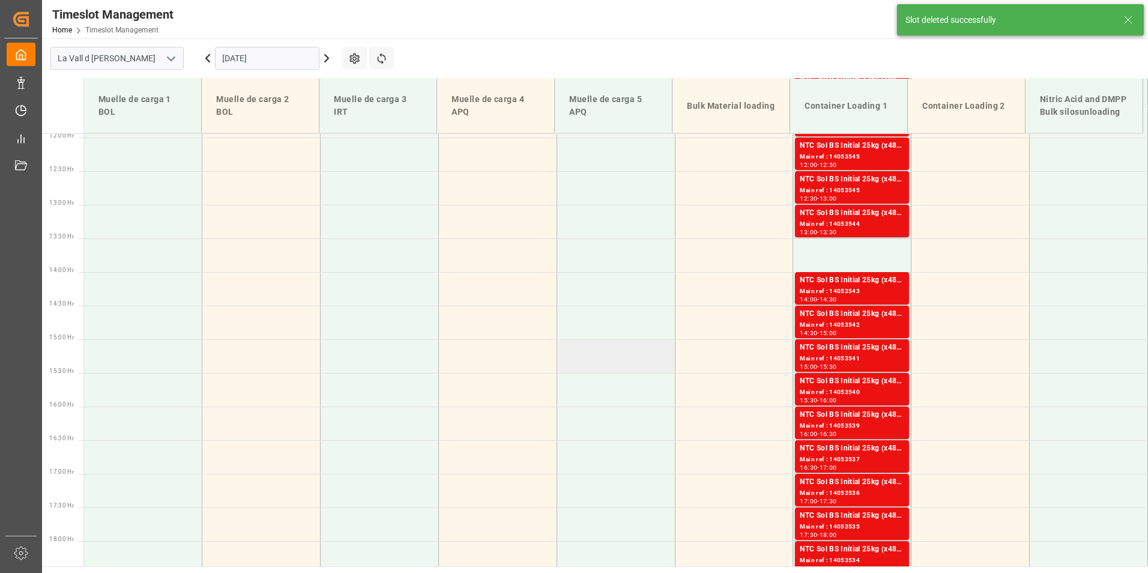
scroll to position [812, 0]
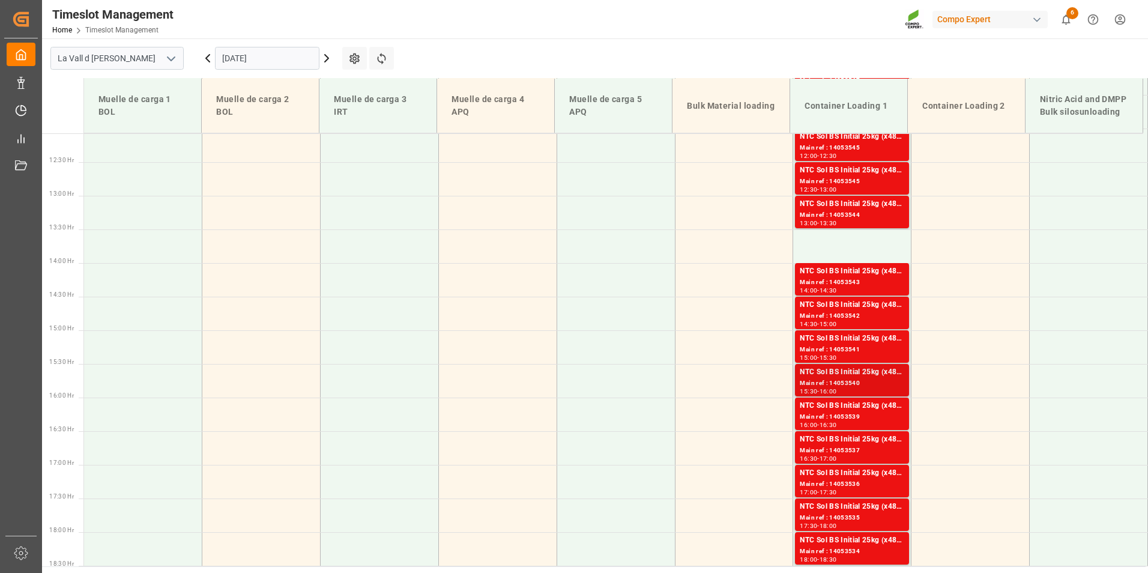
click at [841, 387] on div "Main ref : 14053540" at bounding box center [852, 383] width 104 height 10
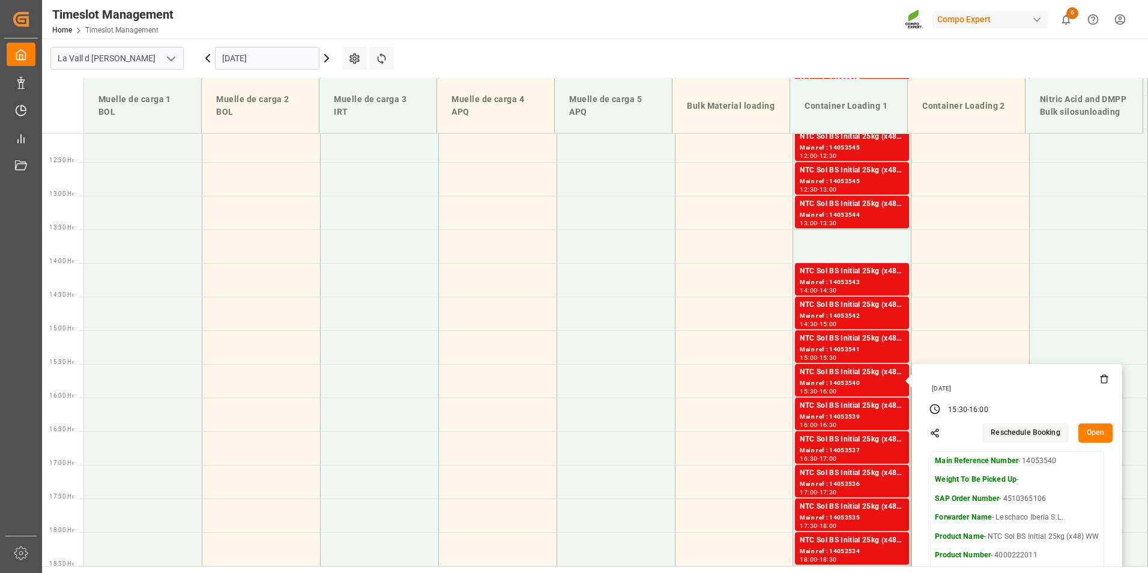
click at [1103, 382] on icon at bounding box center [1104, 379] width 10 height 10
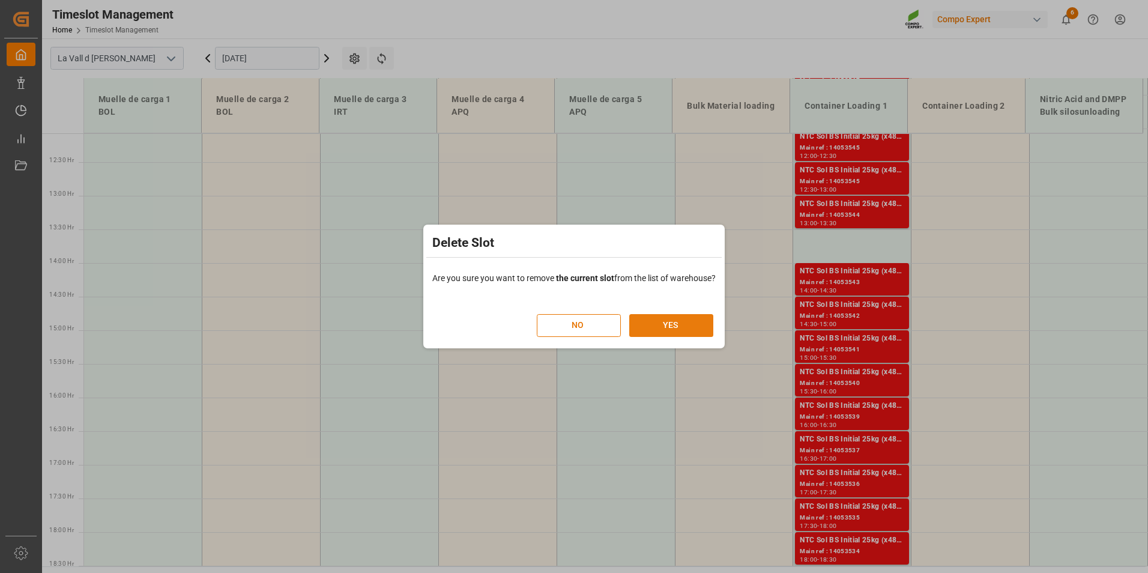
click at [673, 325] on button "YES" at bounding box center [671, 325] width 84 height 23
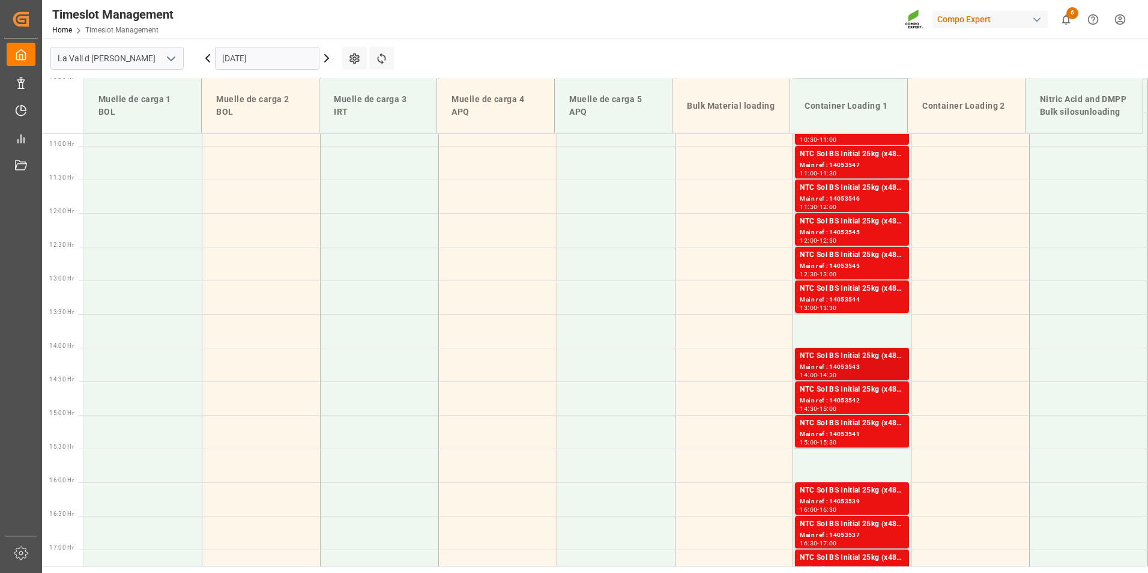
scroll to position [706, 0]
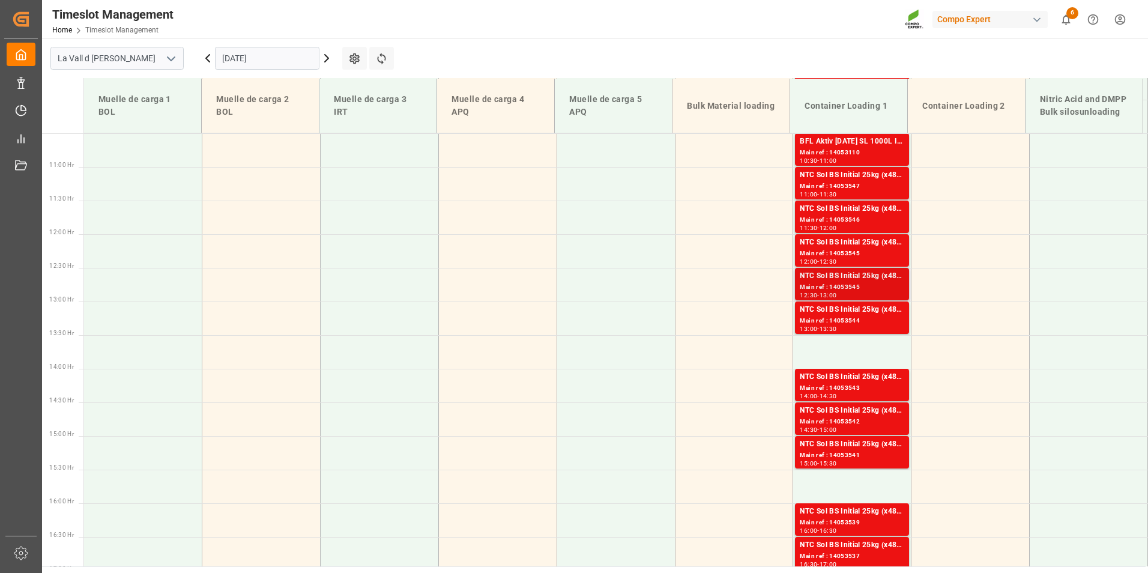
click at [842, 286] on div "Main ref : 14053545" at bounding box center [852, 287] width 104 height 10
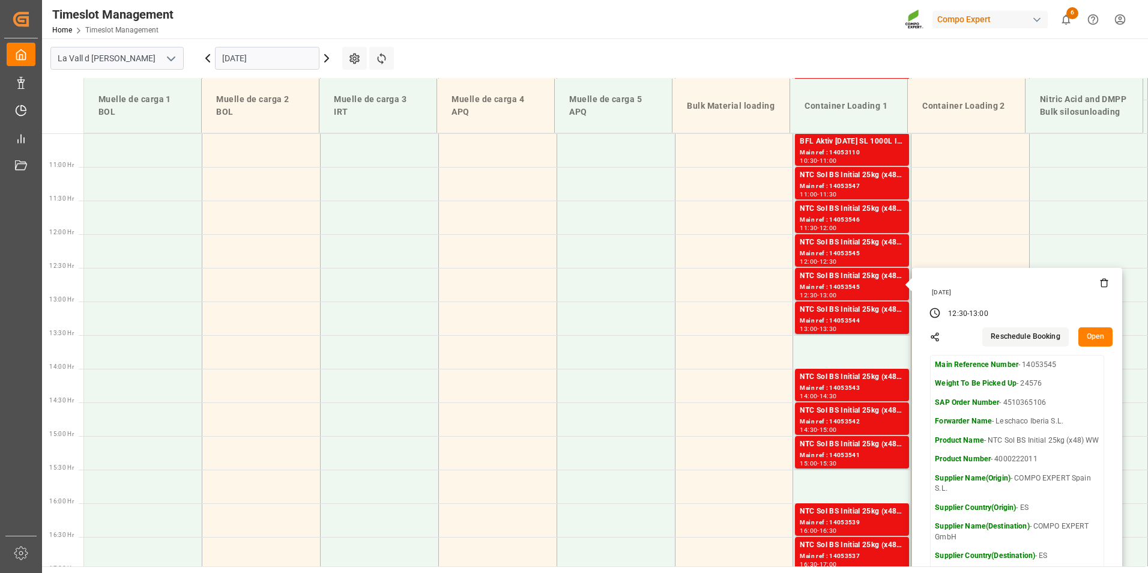
click at [1101, 285] on icon at bounding box center [1104, 283] width 10 height 10
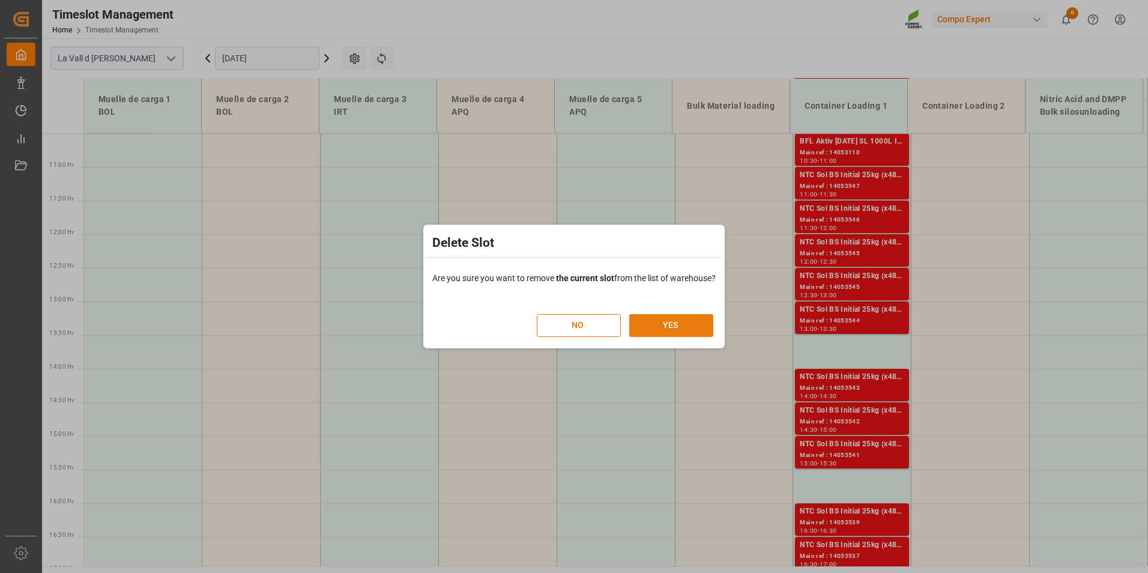
click at [657, 328] on button "YES" at bounding box center [671, 325] width 84 height 23
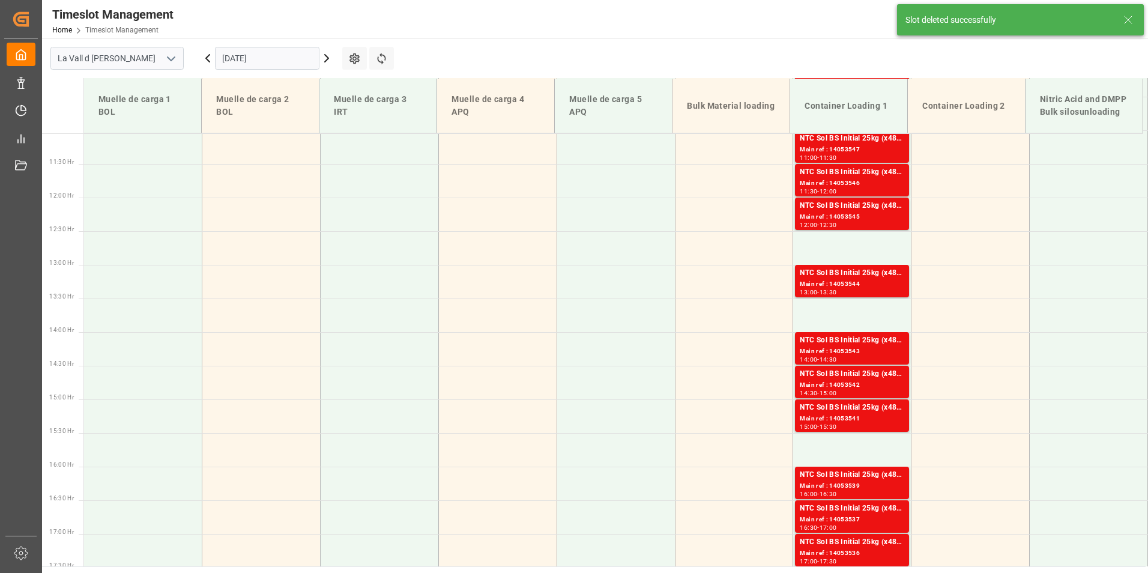
scroll to position [745, 0]
